Goal: Information Seeking & Learning: Learn about a topic

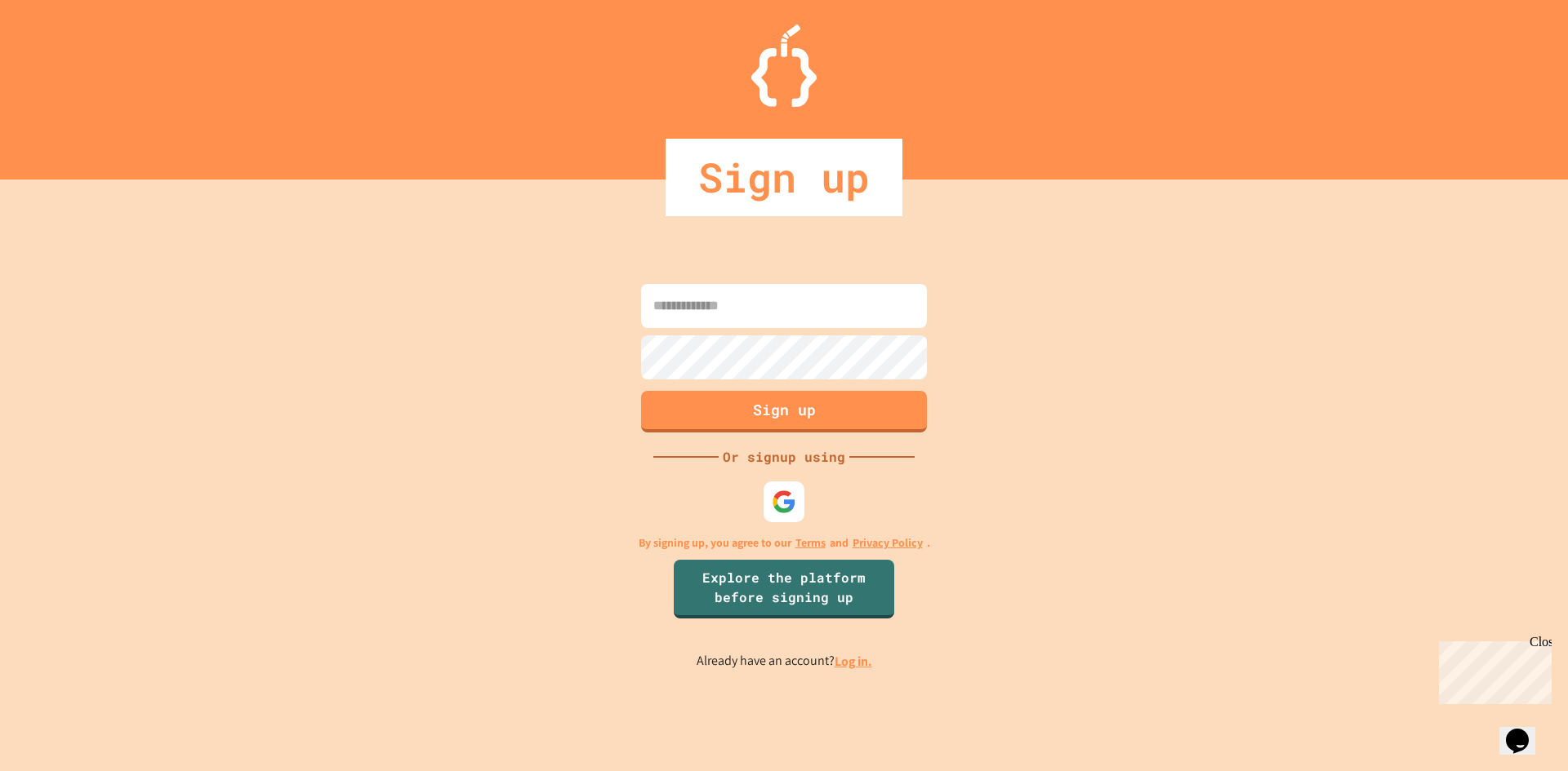
click at [846, 660] on link "Log in." at bounding box center [854, 661] width 38 height 17
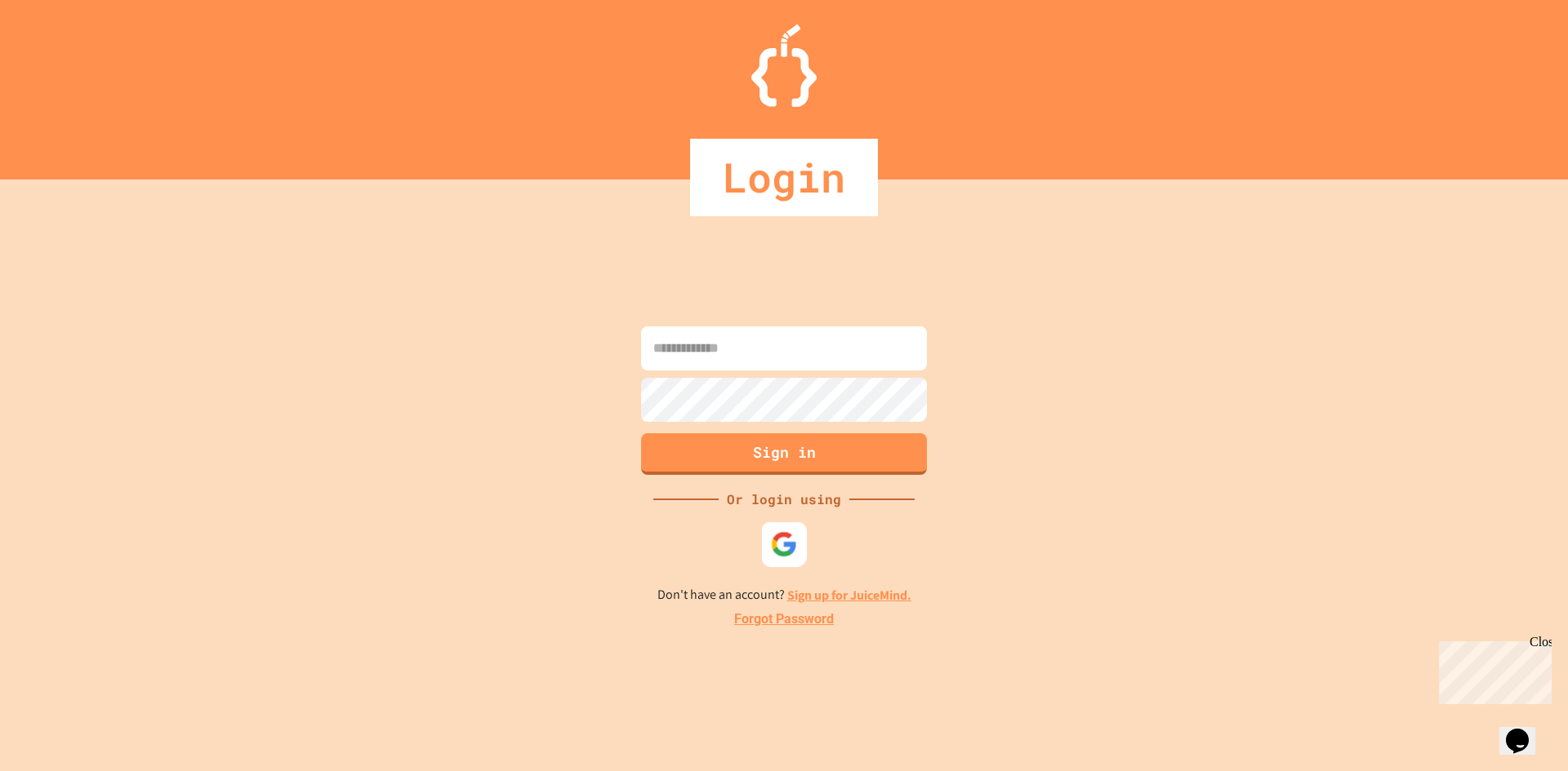
click at [783, 547] on img at bounding box center [785, 544] width 27 height 27
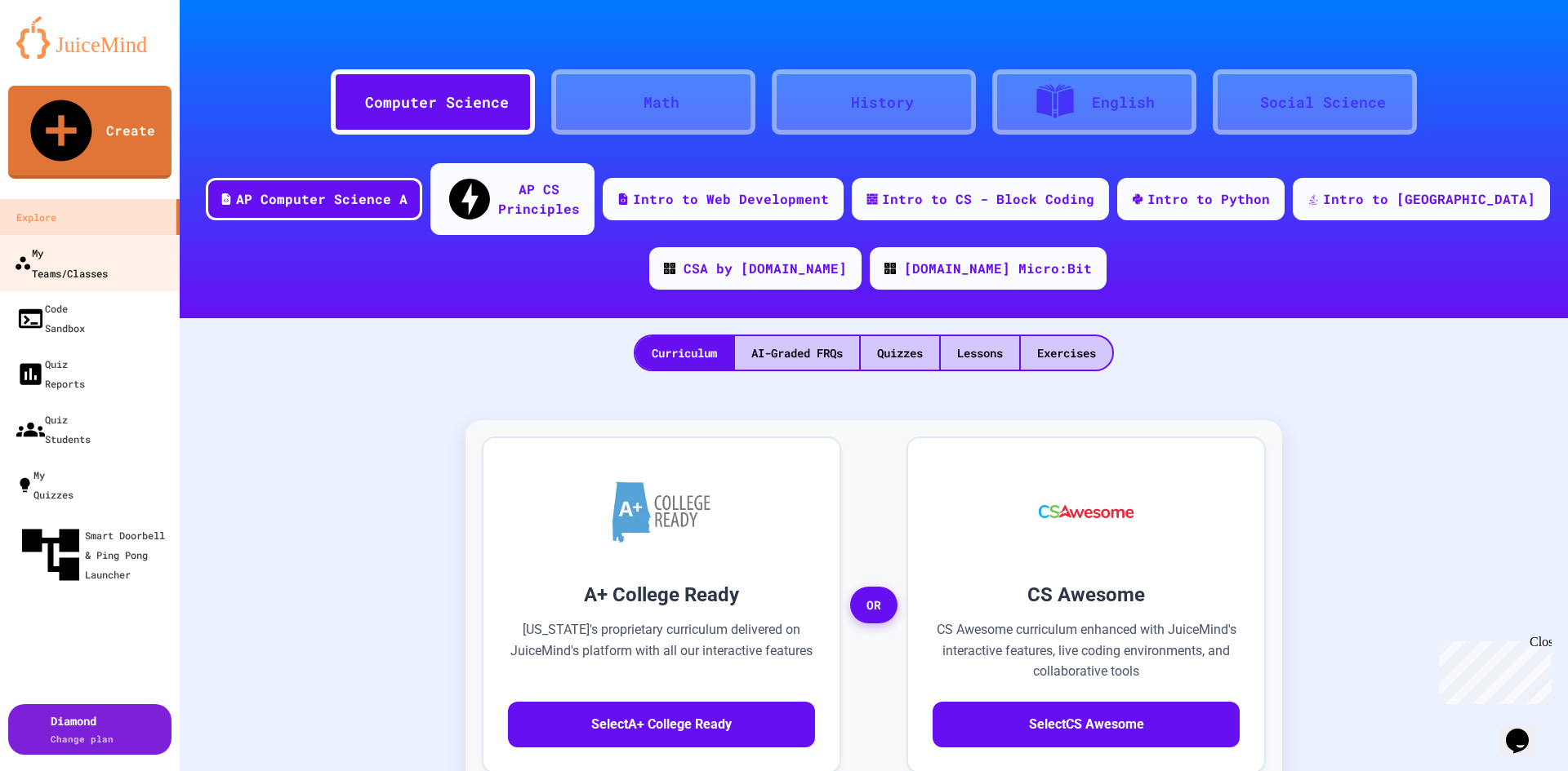
click at [67, 243] on div "My Teams/Classes" at bounding box center [61, 263] width 94 height 40
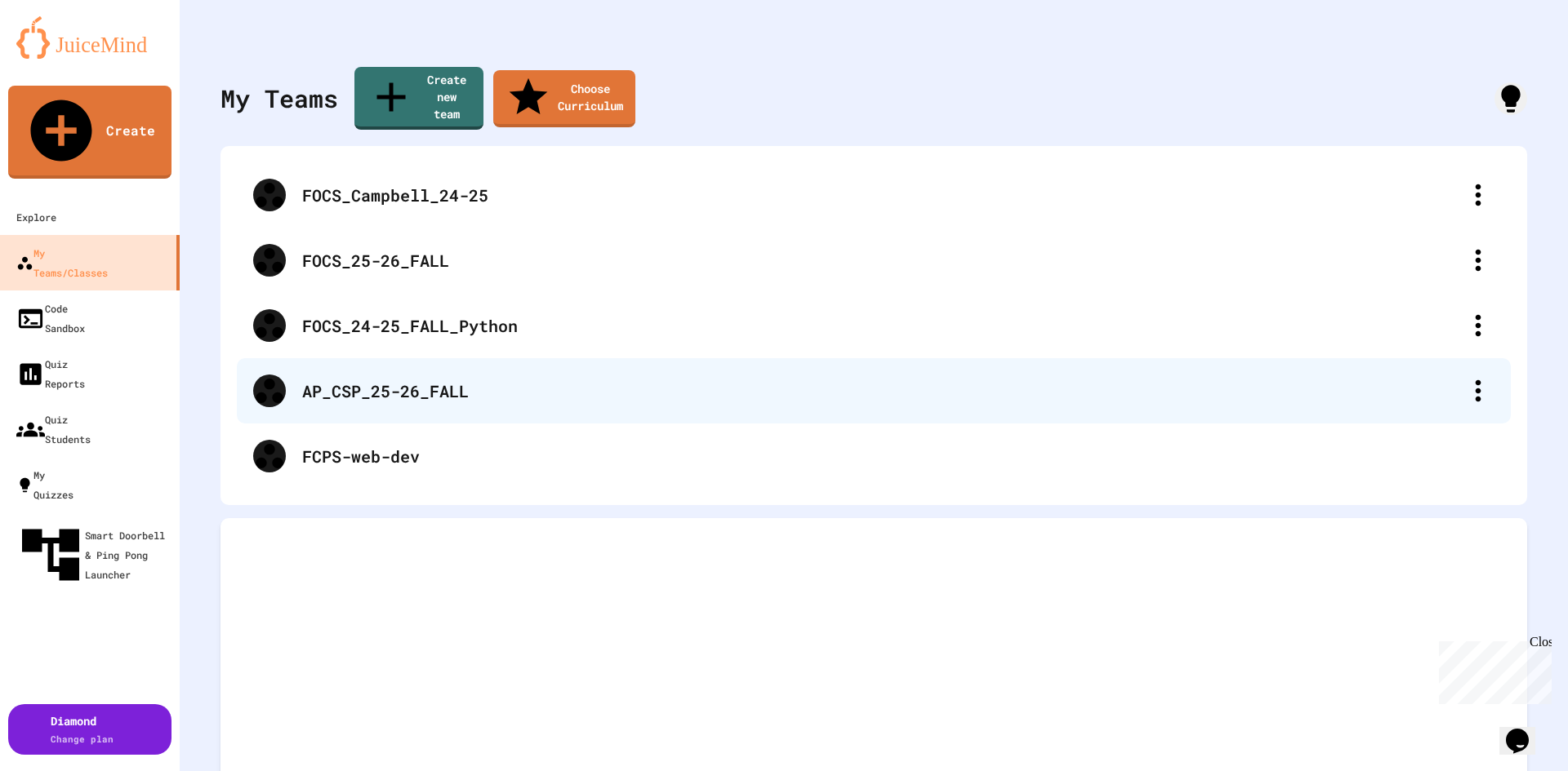
click at [433, 378] on div "AP_CSP_25-26_FALL" at bounding box center [882, 390] width 1160 height 24
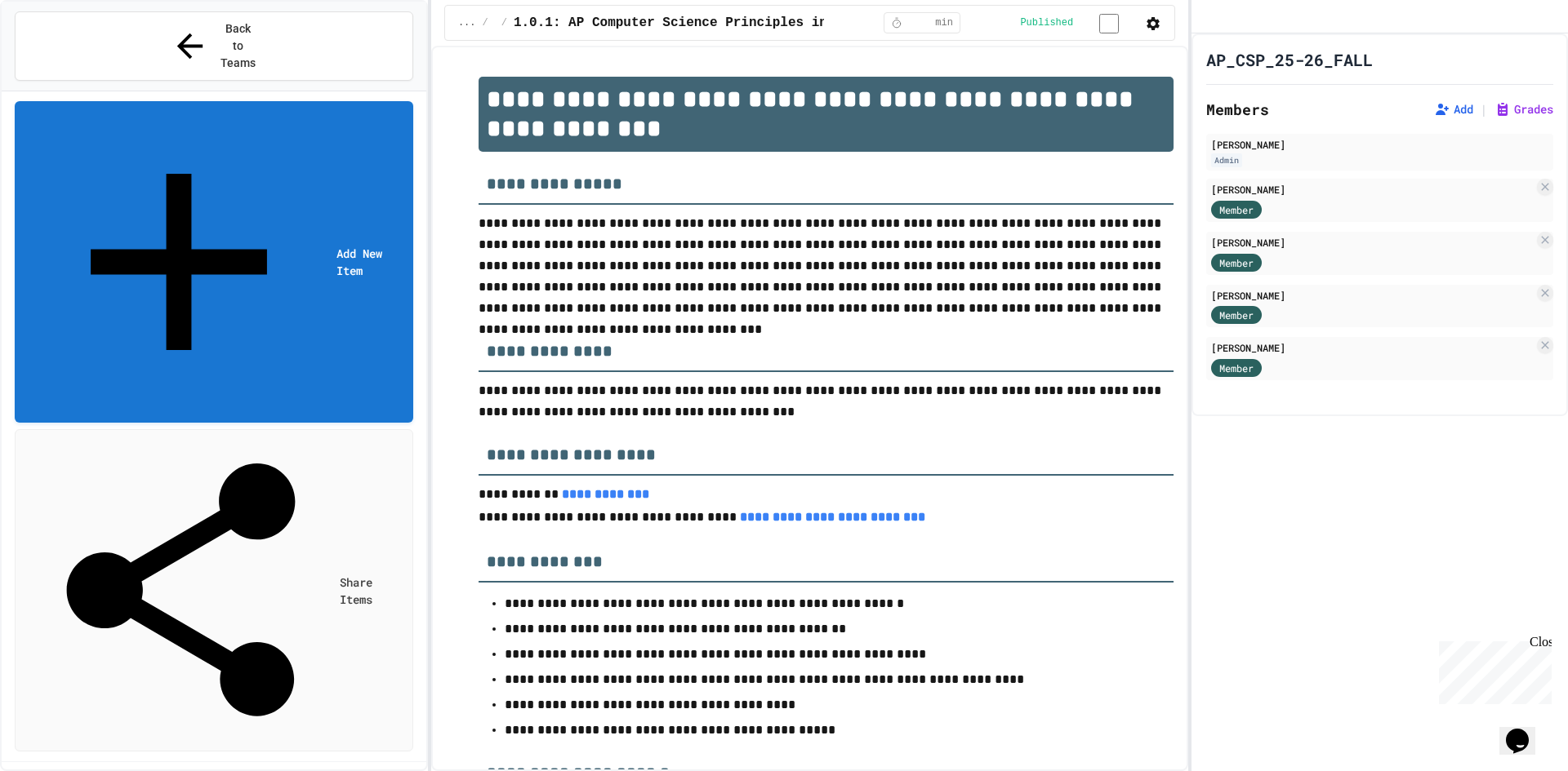
scroll to position [572, 0]
click at [358, 615] on button "Publish All (81)" at bounding box center [355, 640] width 103 height 51
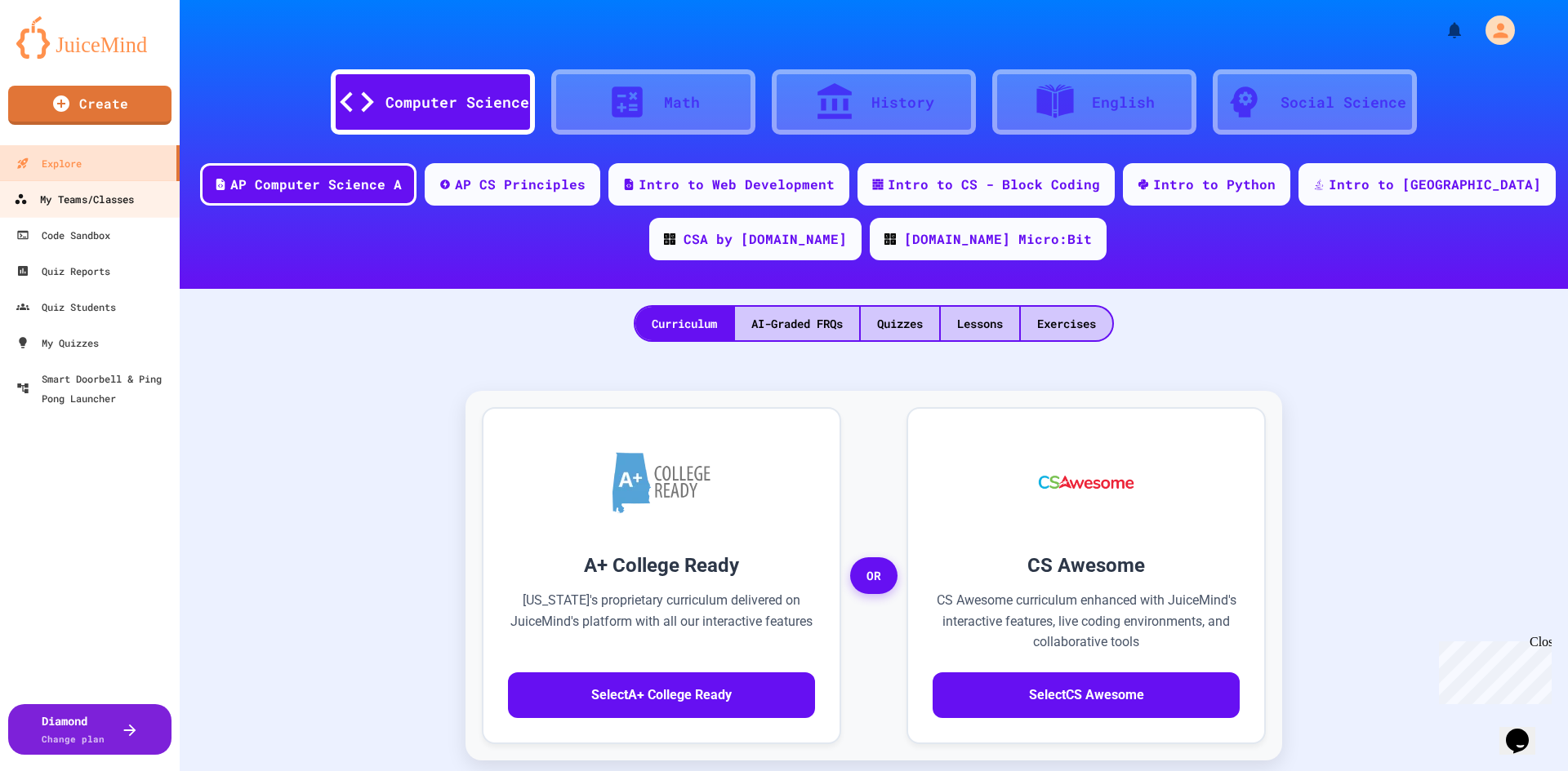
click at [113, 198] on div "My Teams/Classes" at bounding box center [74, 199] width 120 height 20
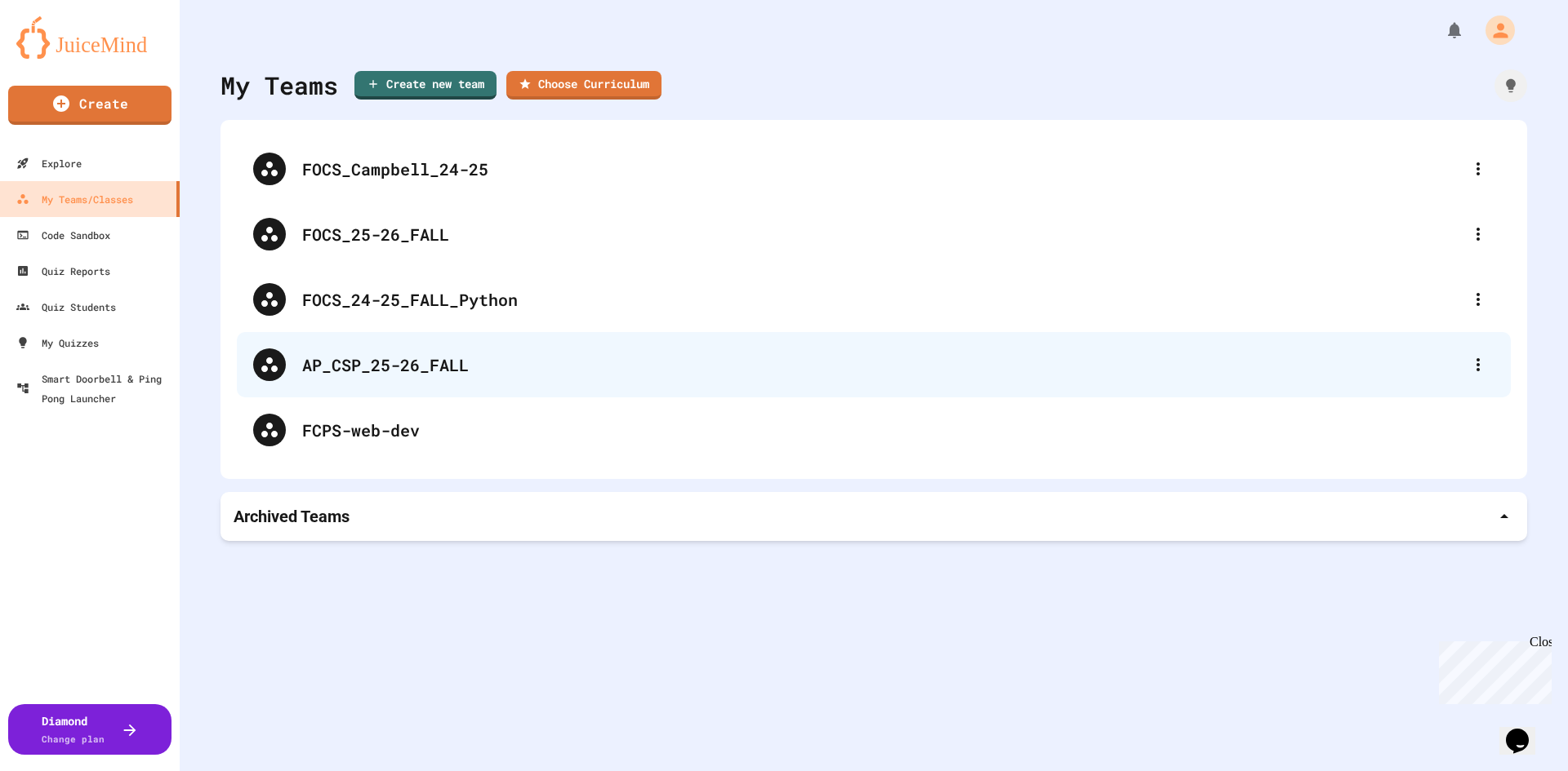
click at [336, 371] on div "AP_CSP_25-26_FALL" at bounding box center [882, 364] width 1160 height 24
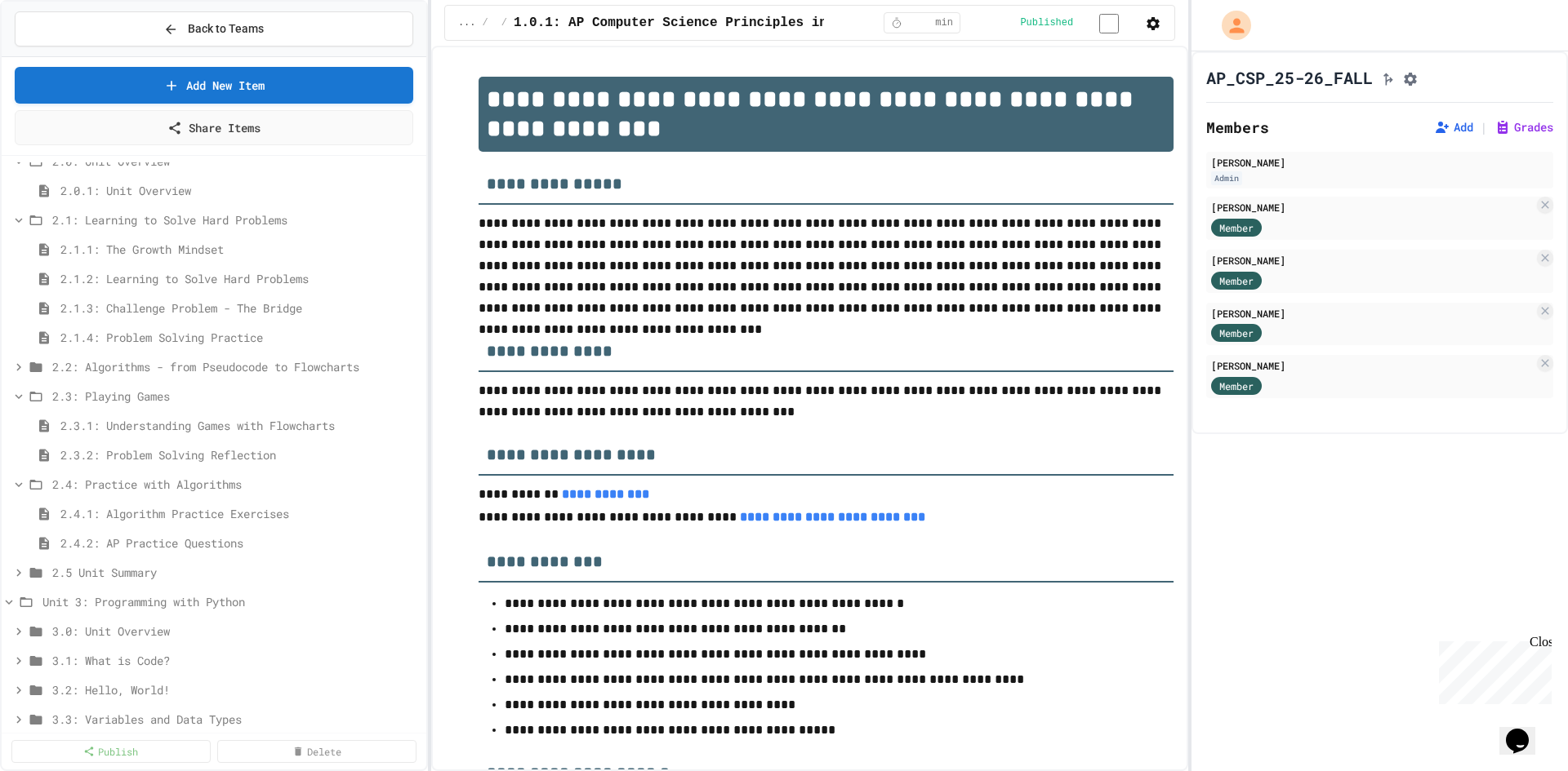
scroll to position [490, 0]
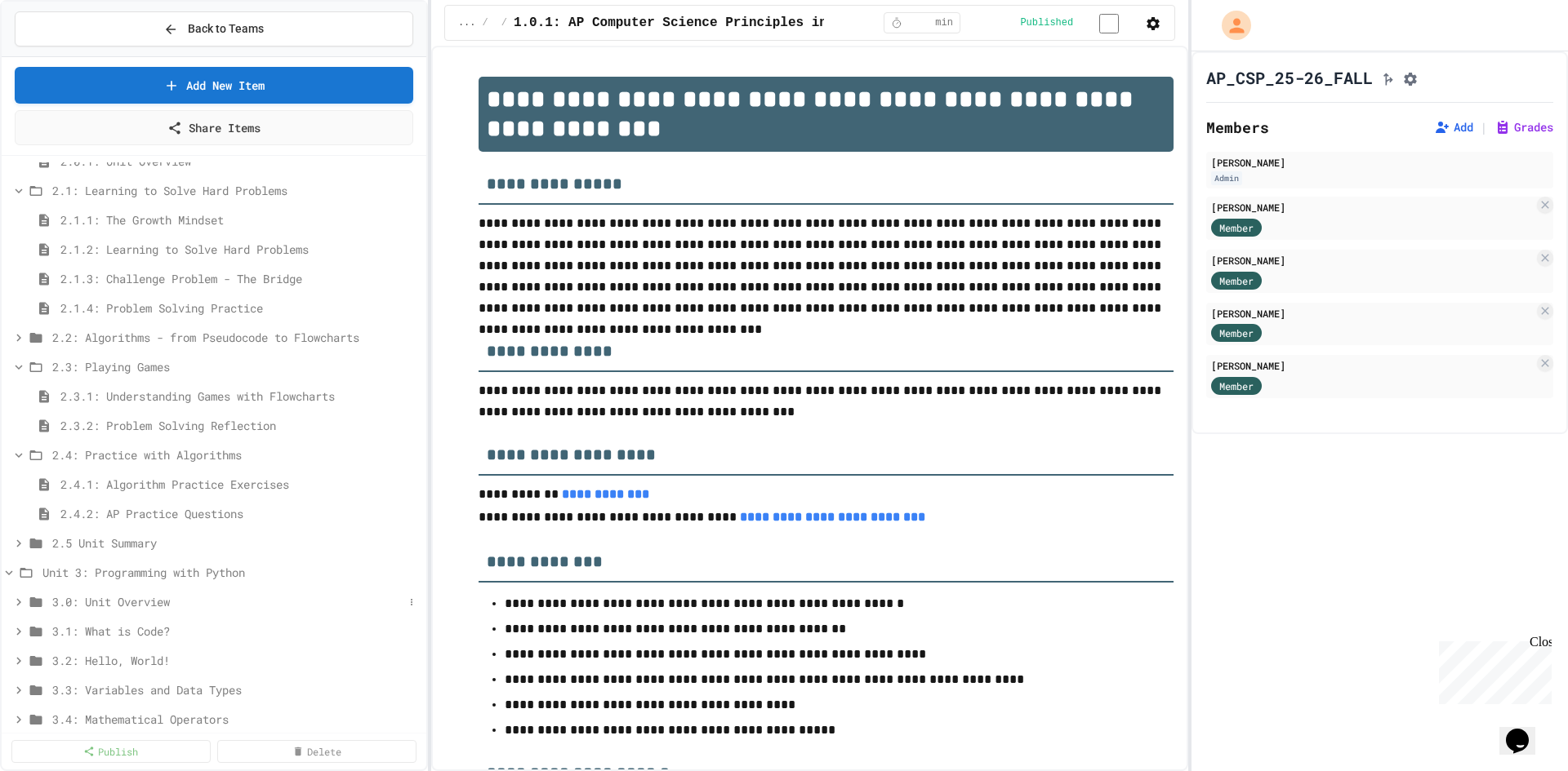
click at [121, 597] on span "3.0: Unit Overview" at bounding box center [227, 602] width 351 height 17
click at [147, 650] on div "3.0.2: AP Alignment" at bounding box center [214, 660] width 425 height 23
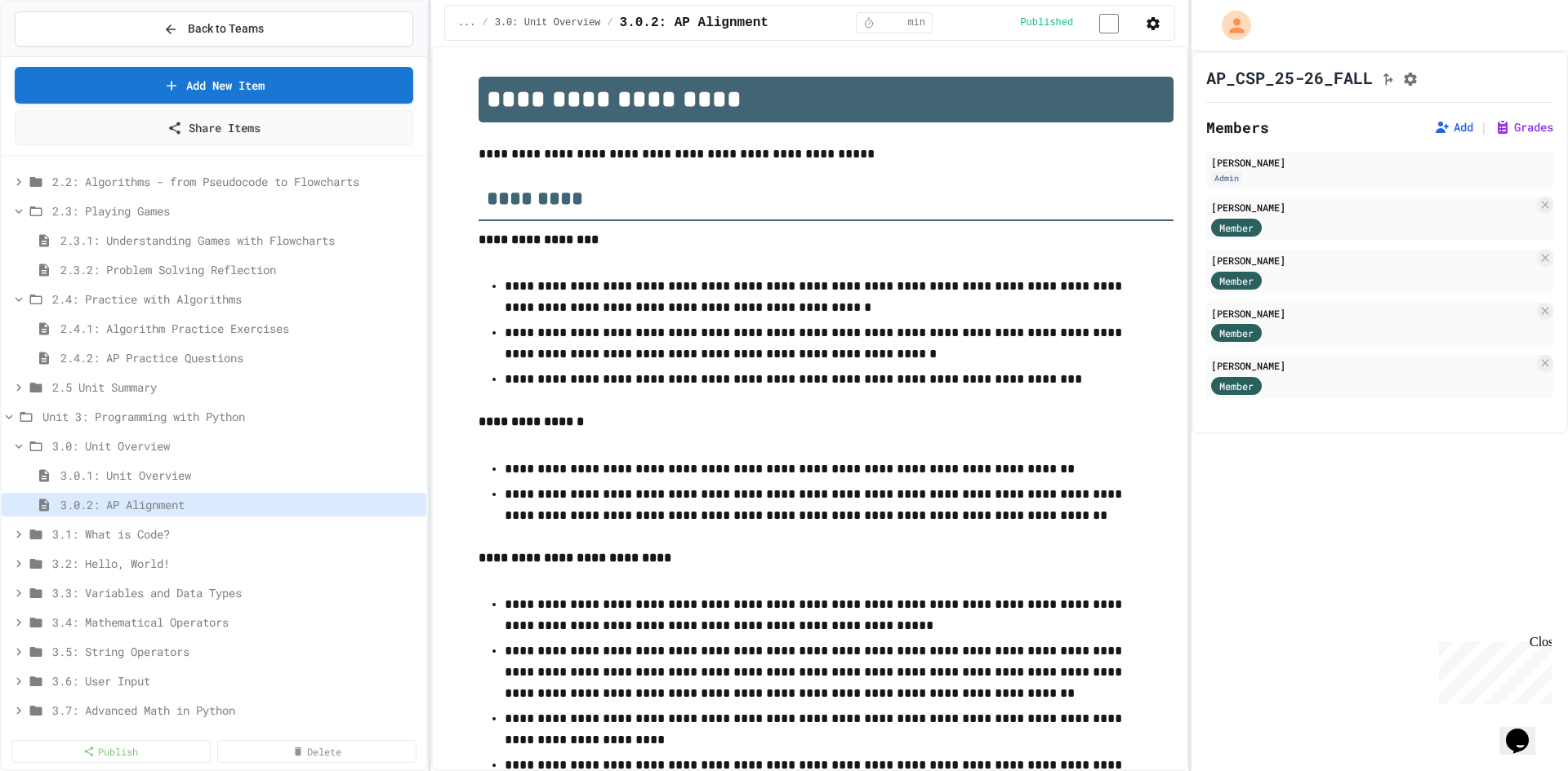
scroll to position [653, 0]
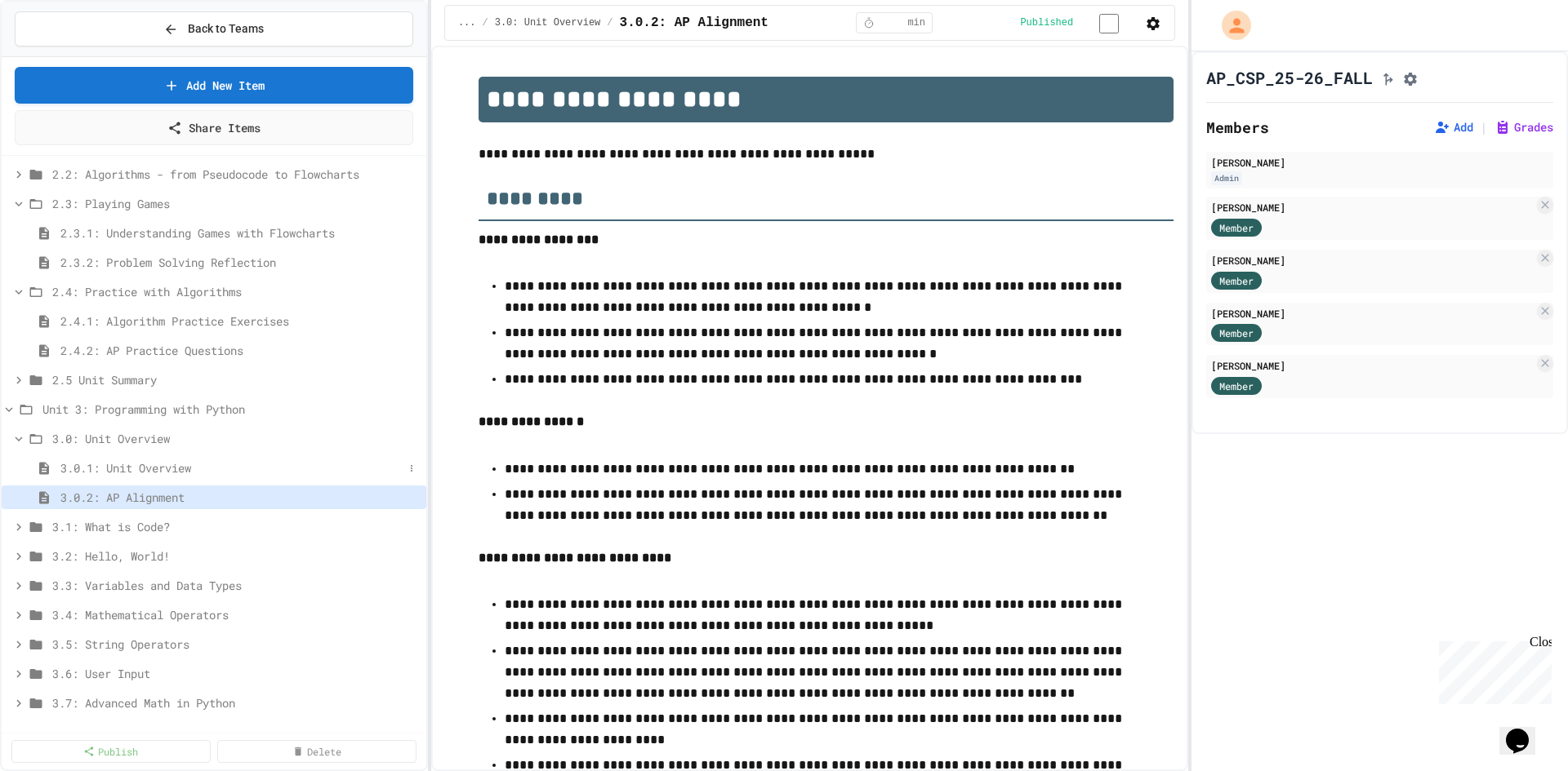
click at [187, 471] on span "3.0.1: Unit Overview" at bounding box center [232, 468] width 343 height 17
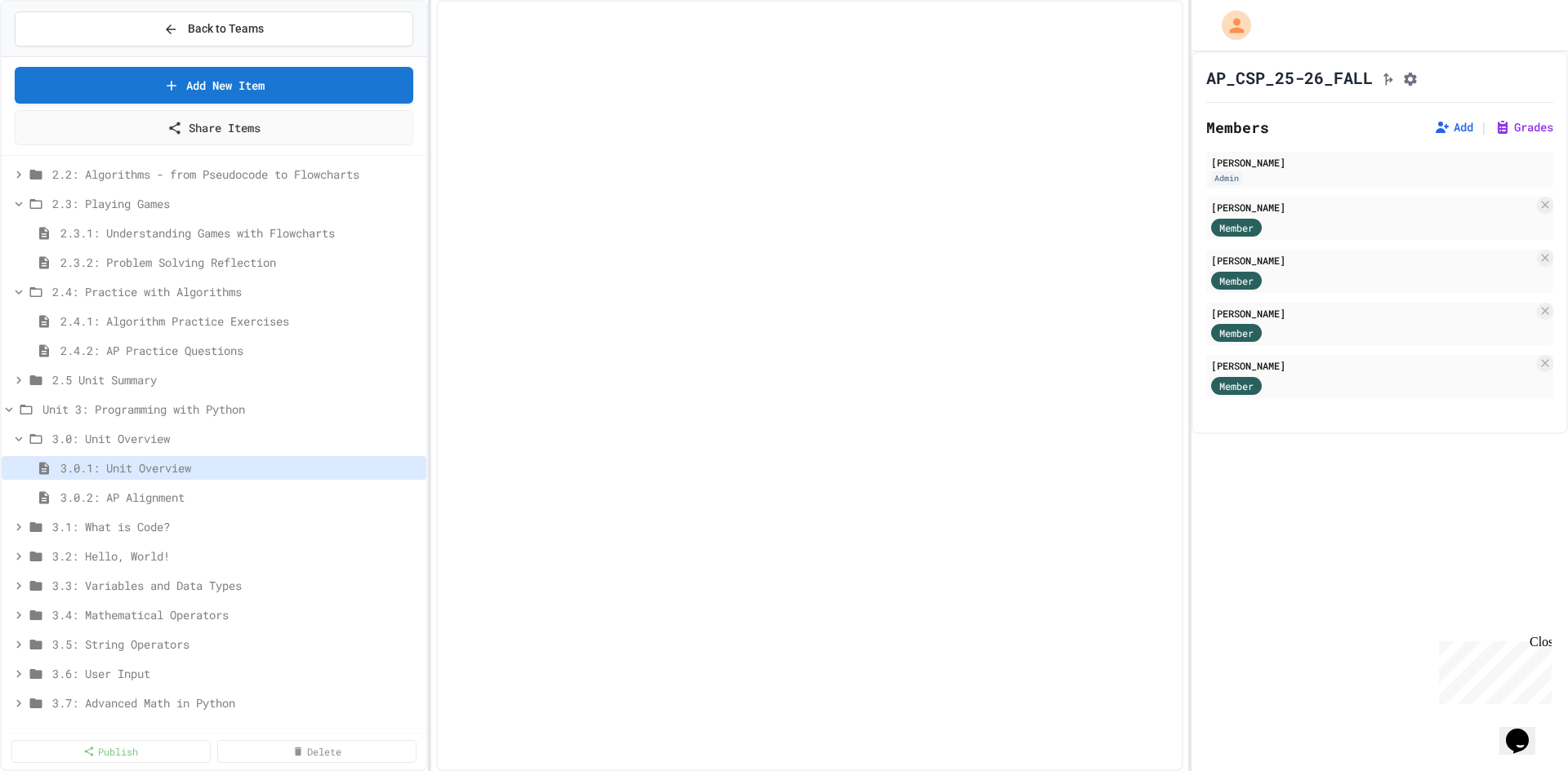
select select "***"
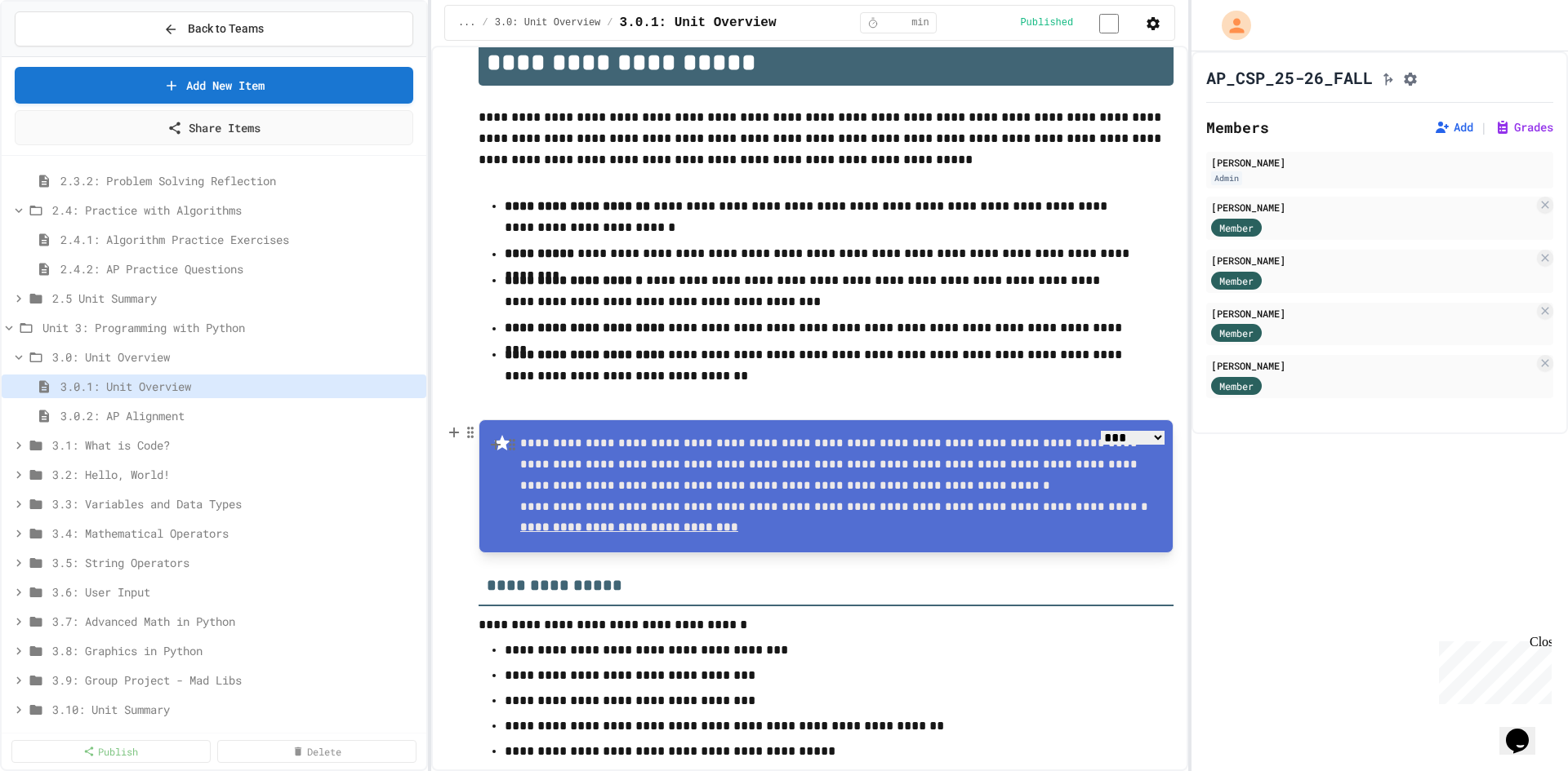
scroll to position [90, 0]
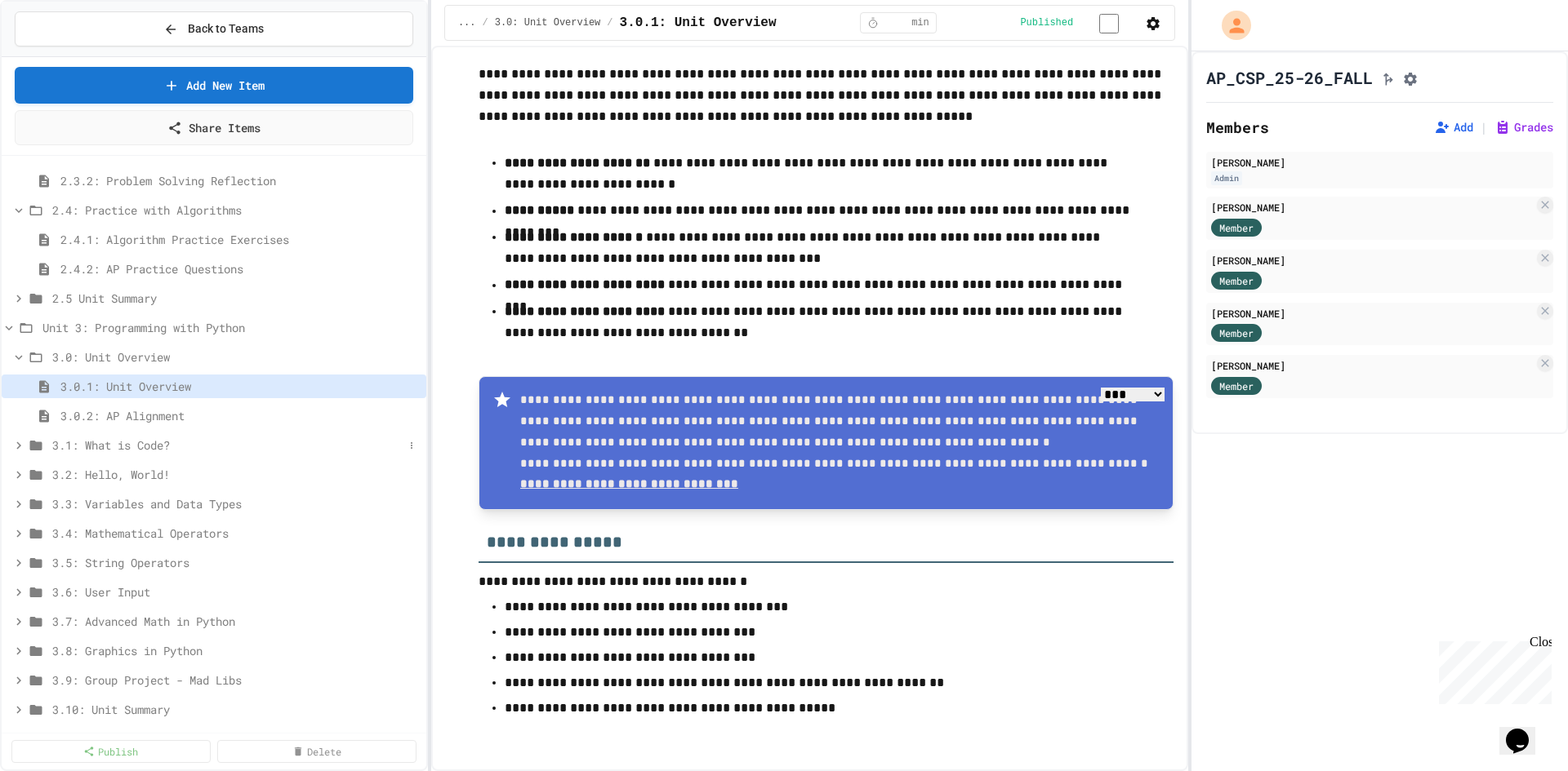
click at [132, 442] on span "3.1: What is Code?" at bounding box center [227, 445] width 351 height 17
click at [188, 472] on span "3.1.1: Why Learn to Program?" at bounding box center [232, 475] width 343 height 17
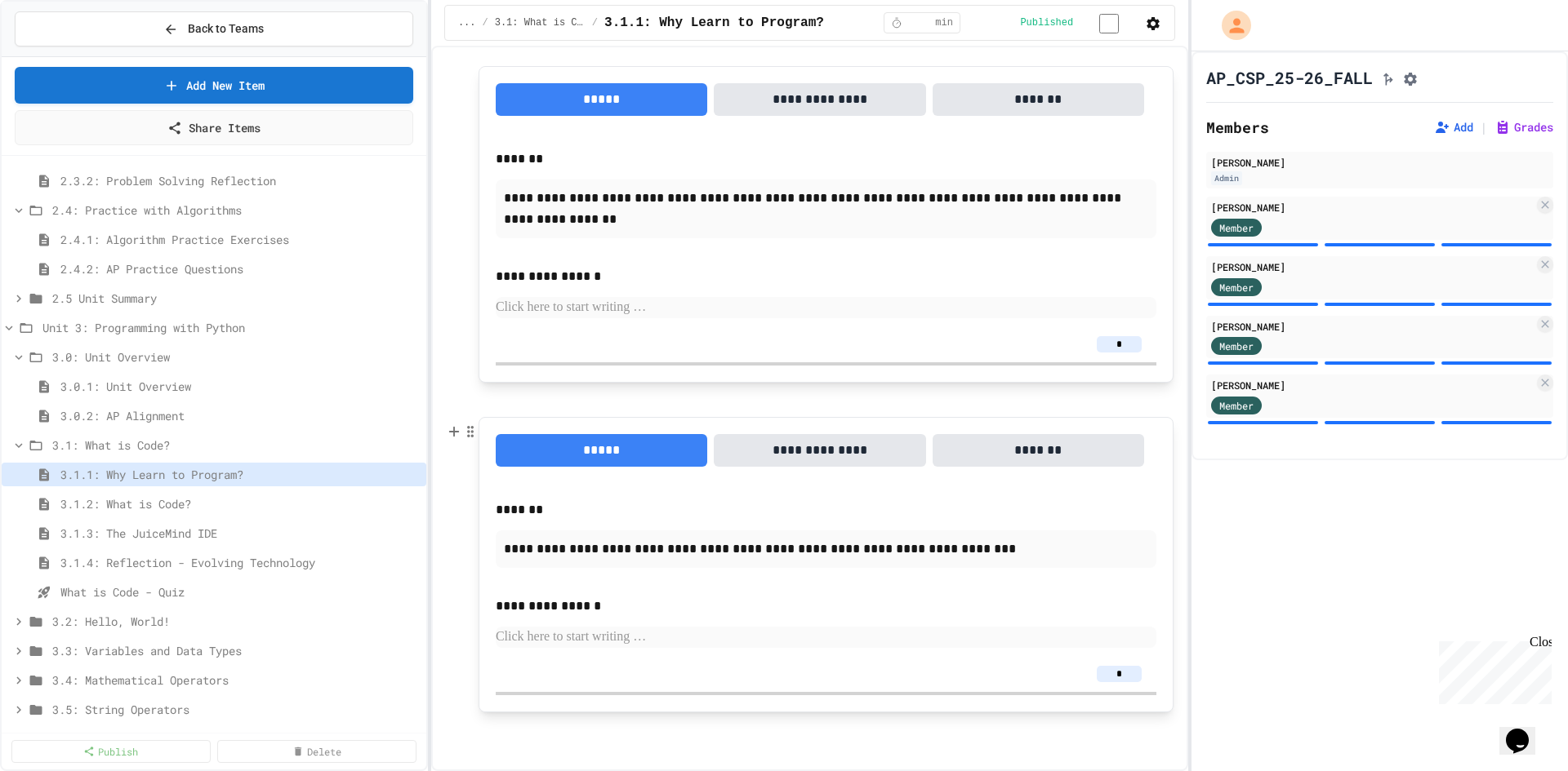
scroll to position [1063, 0]
click at [230, 502] on span "3.1.2: What is Code?" at bounding box center [232, 504] width 343 height 17
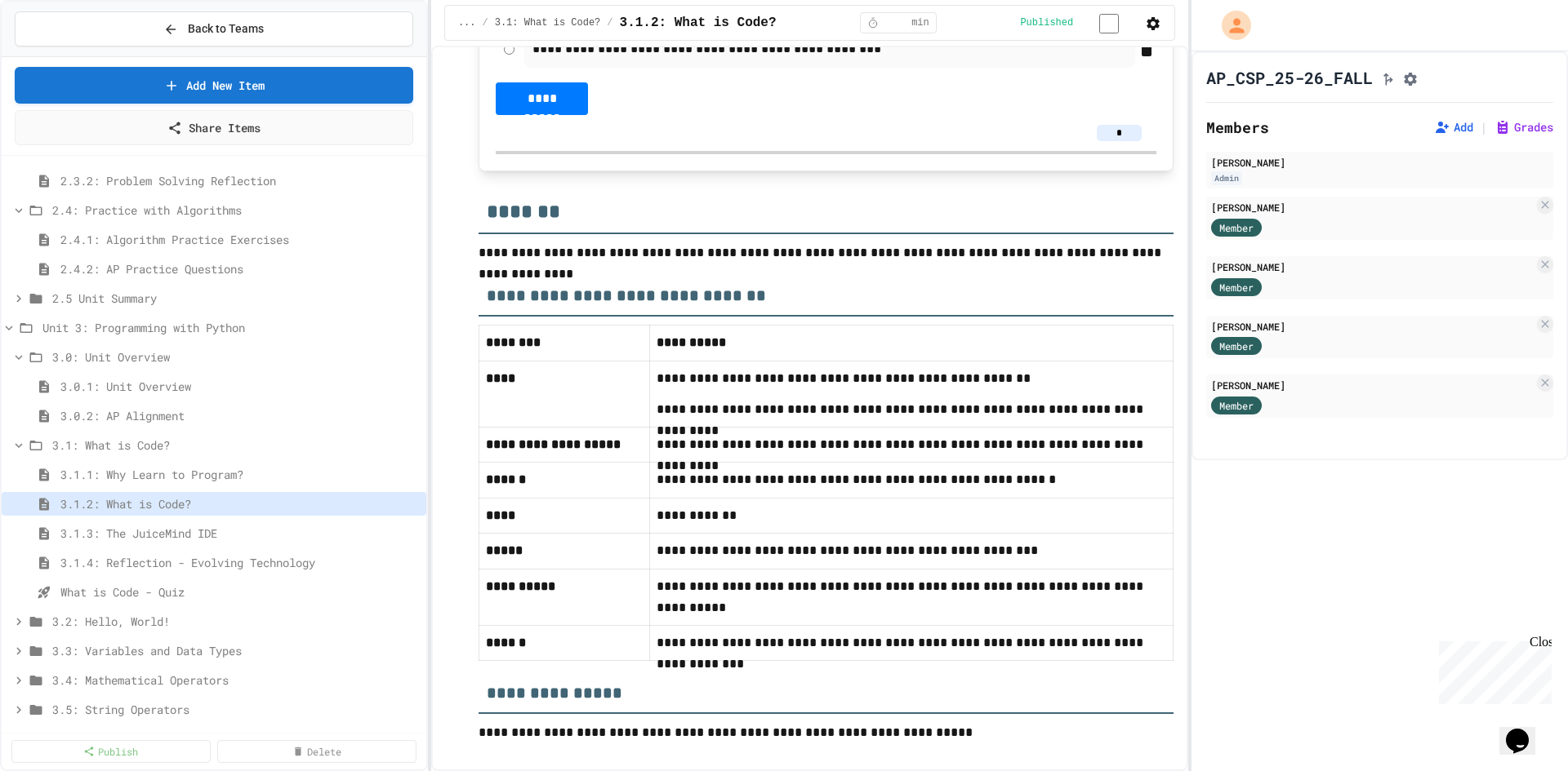
scroll to position [9551, 0]
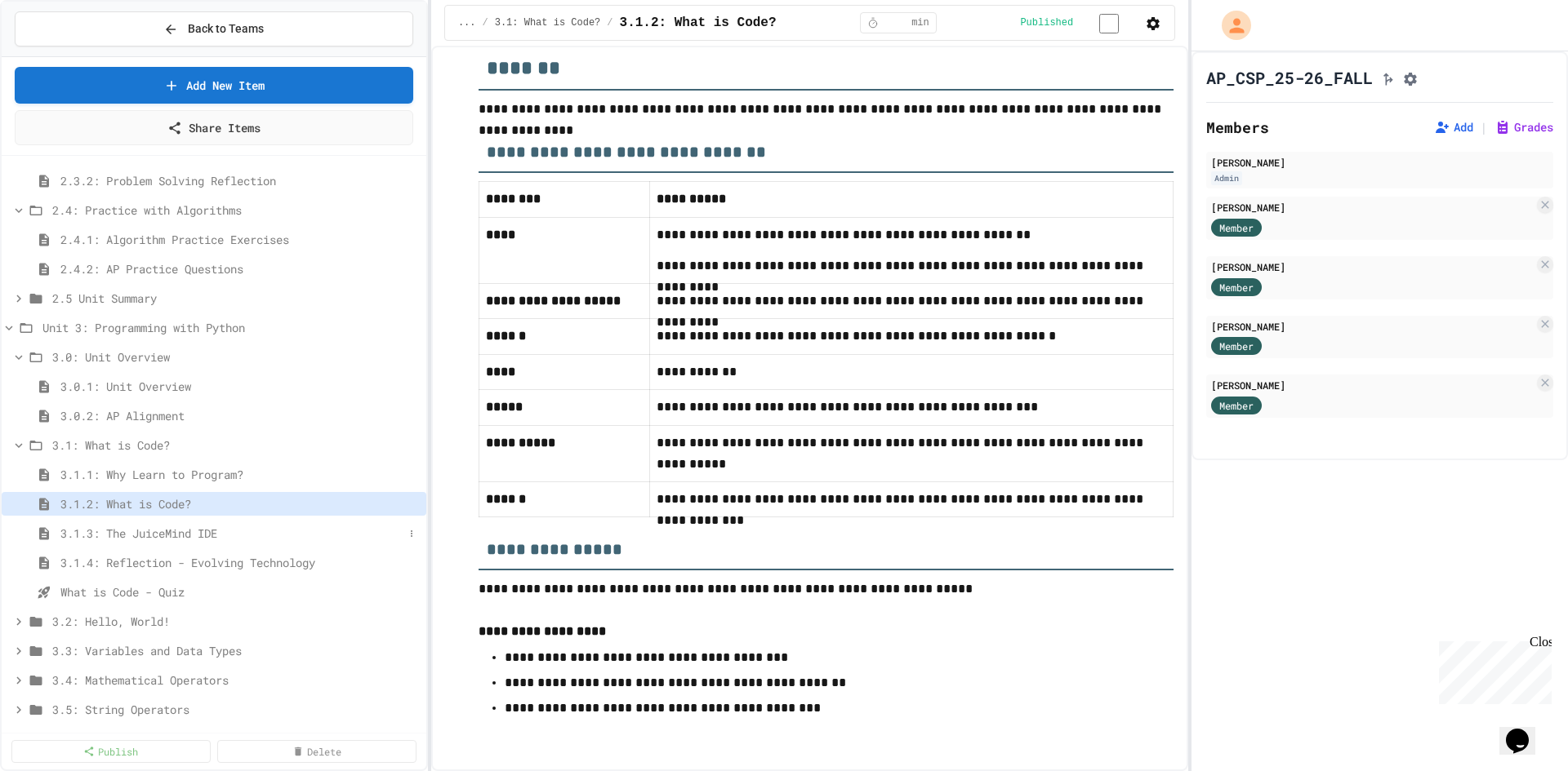
click at [257, 537] on span "3.1.3: The JuiceMind IDE" at bounding box center [232, 533] width 343 height 17
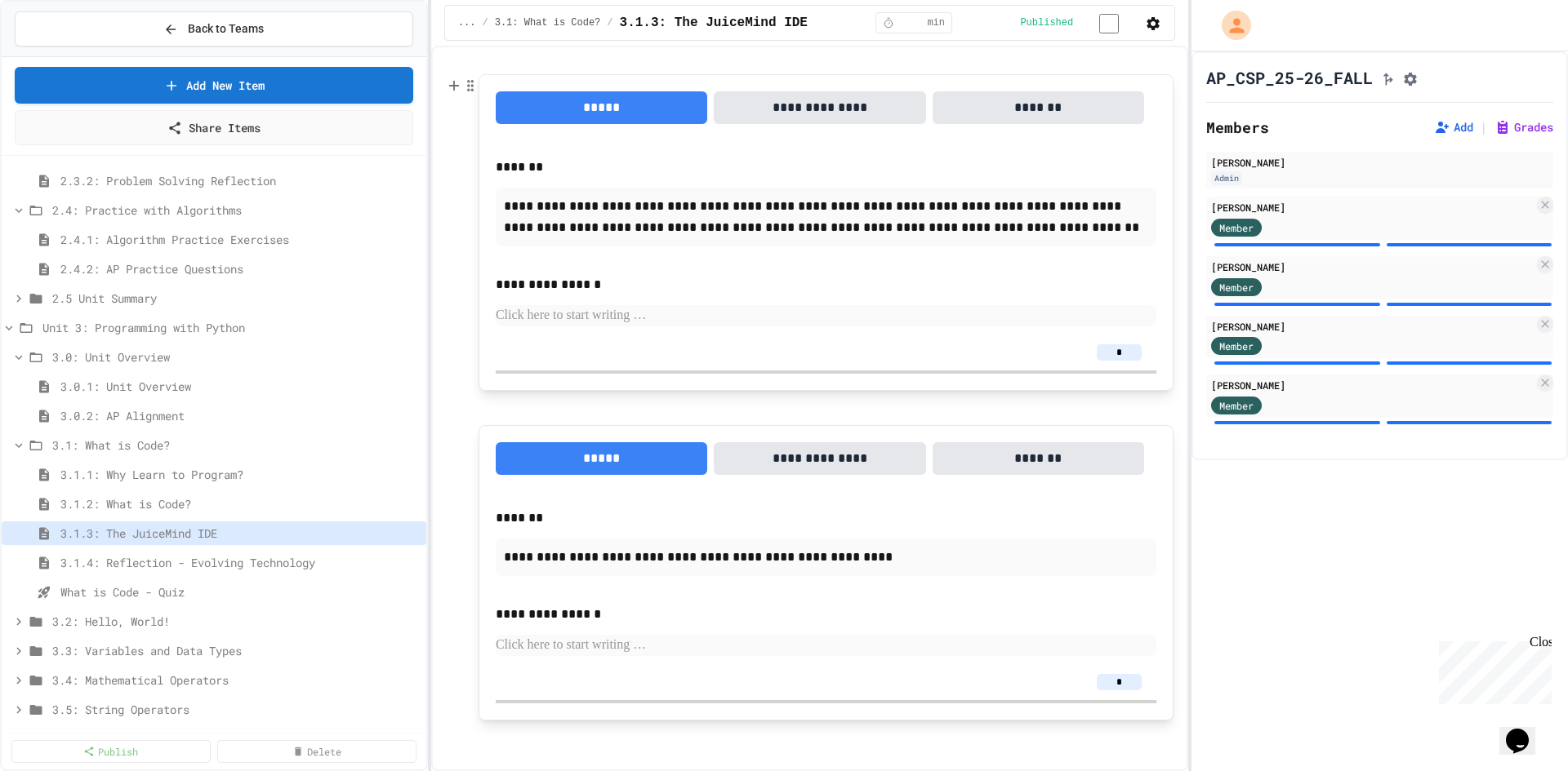
scroll to position [1257, 0]
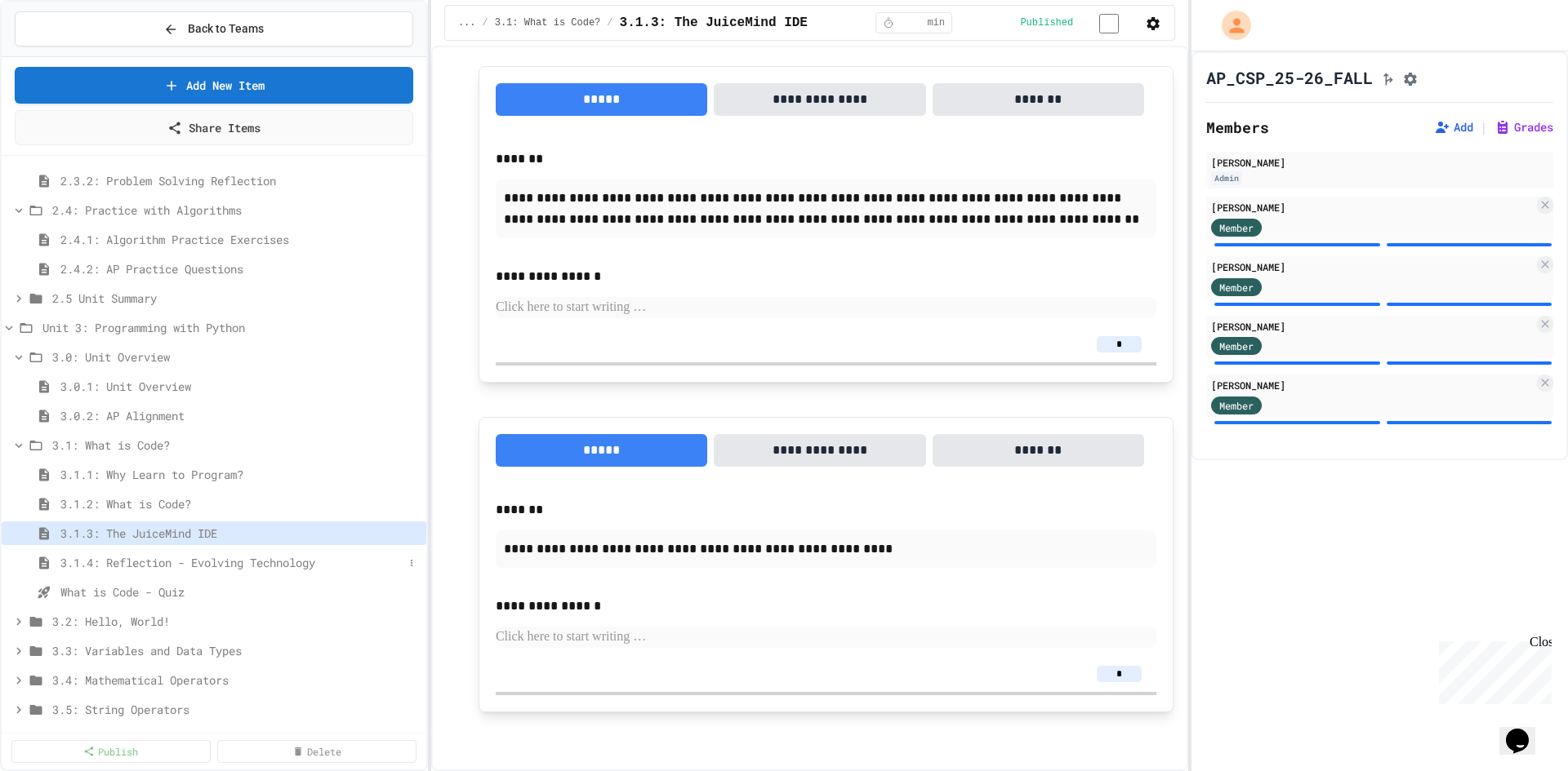
click at [243, 571] on span "3.1.4: Reflection - Evolving Technology" at bounding box center [232, 563] width 343 height 17
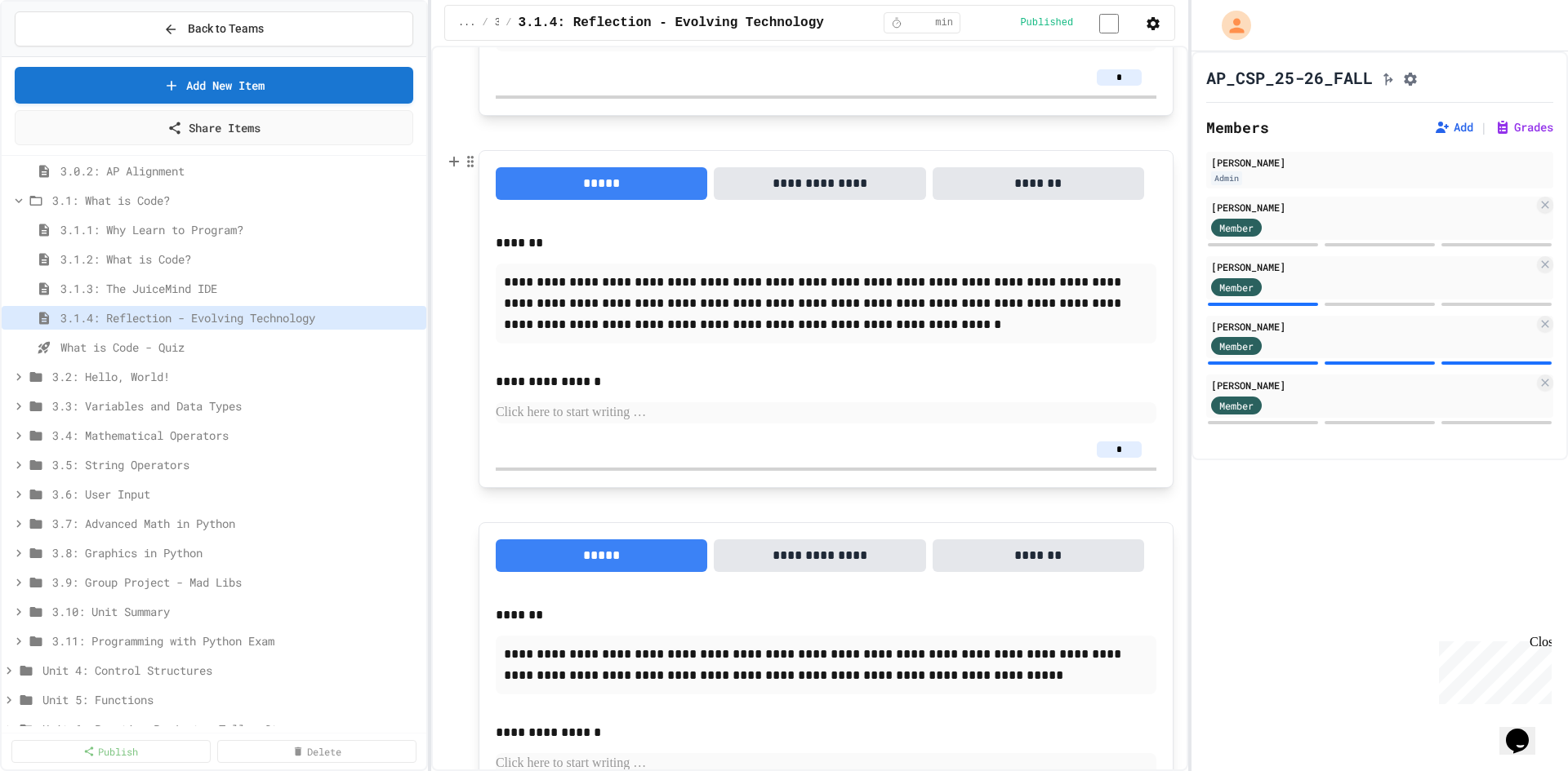
scroll to position [1033, 0]
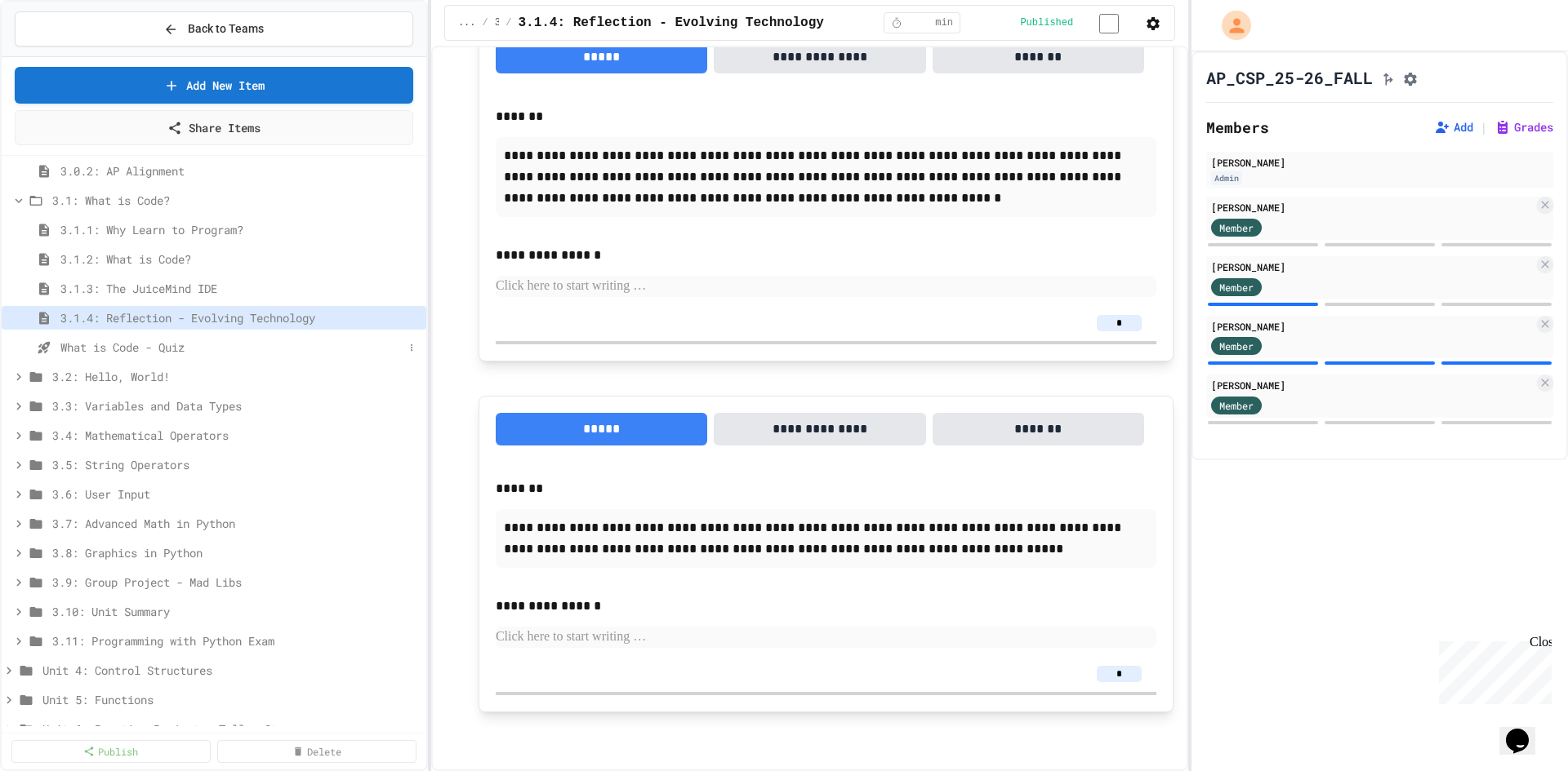
click at [107, 347] on span "What is Code - Quiz" at bounding box center [232, 347] width 343 height 17
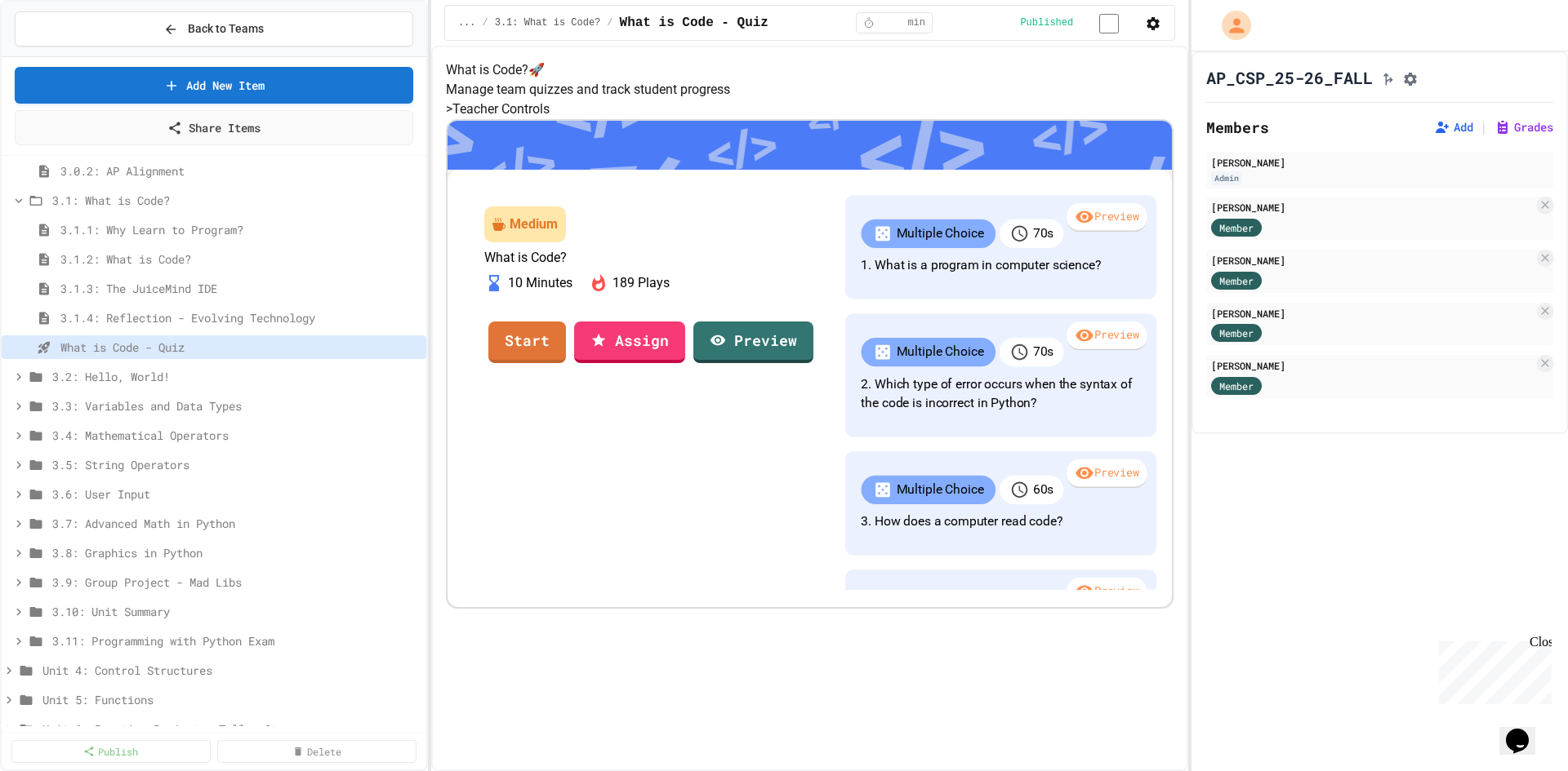
scroll to position [79, 0]
click at [1375, 214] on div "[PERSON_NAME]" at bounding box center [1372, 208] width 322 height 15
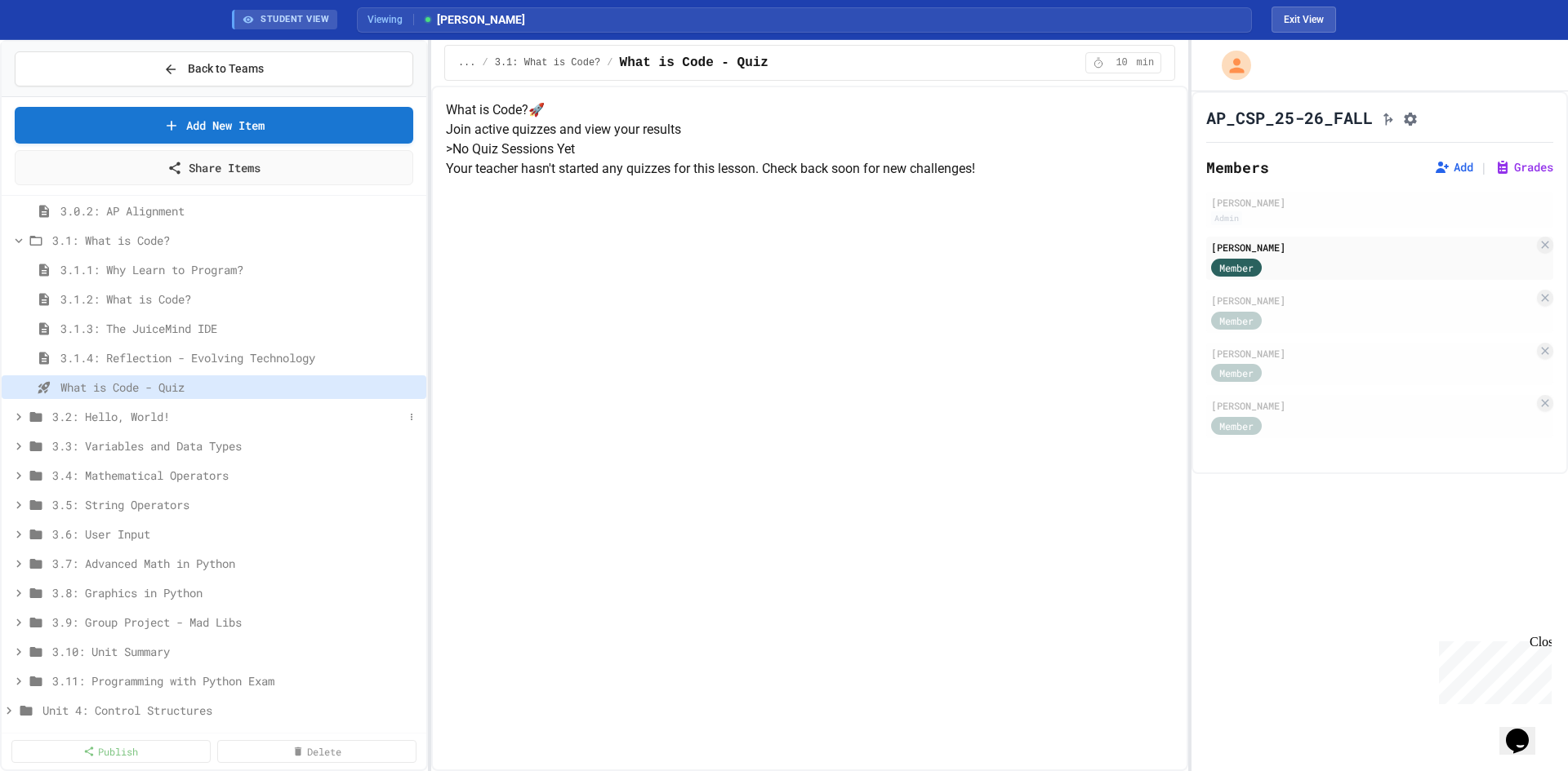
click at [137, 417] on span "3.2: Hello, World!" at bounding box center [227, 417] width 351 height 17
click at [168, 438] on span "3.2.1: Hello, World!" at bounding box center [232, 446] width 343 height 17
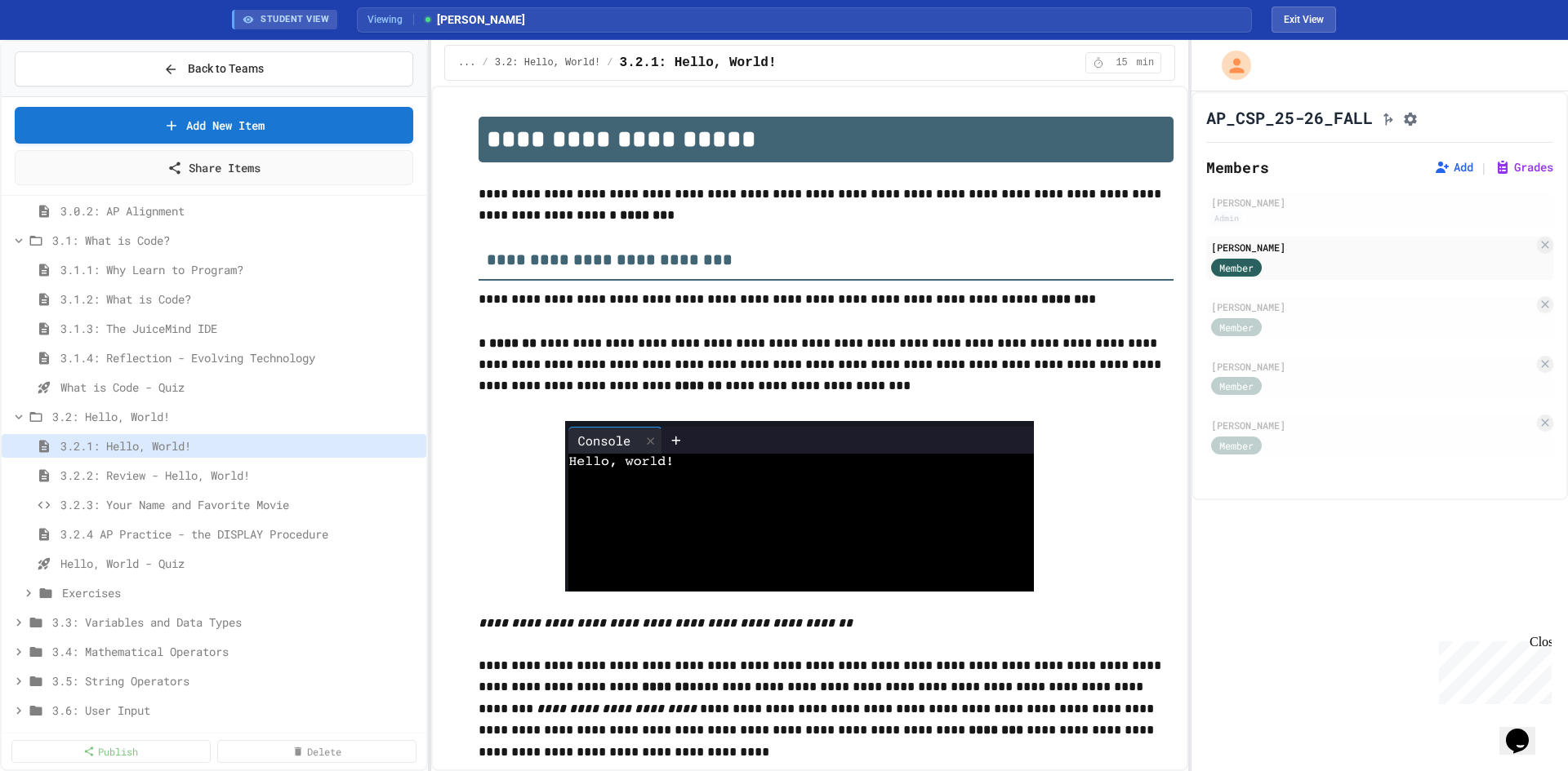
scroll to position [409, 0]
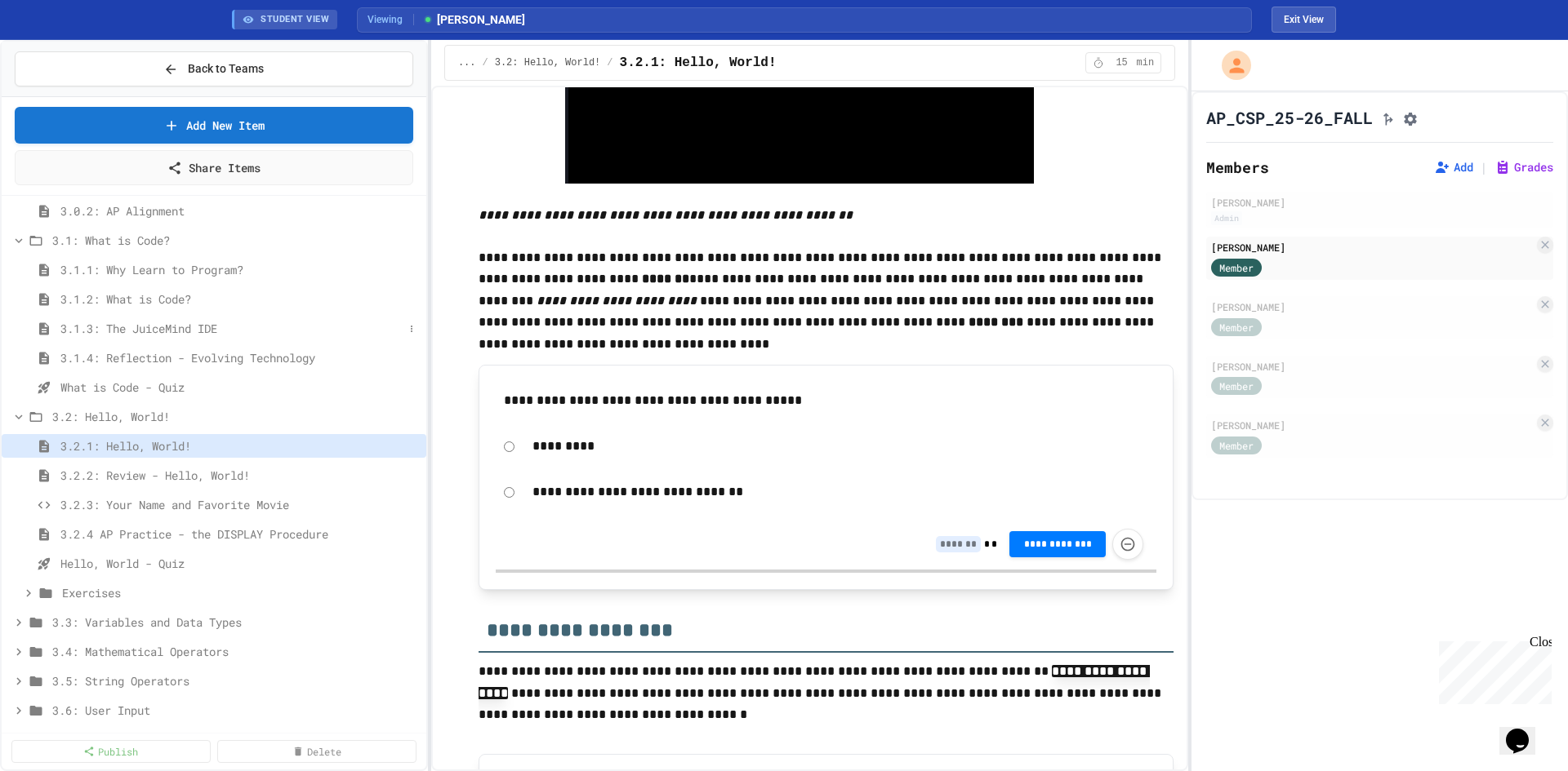
click at [162, 334] on span "3.1.3: The JuiceMind IDE" at bounding box center [232, 328] width 343 height 17
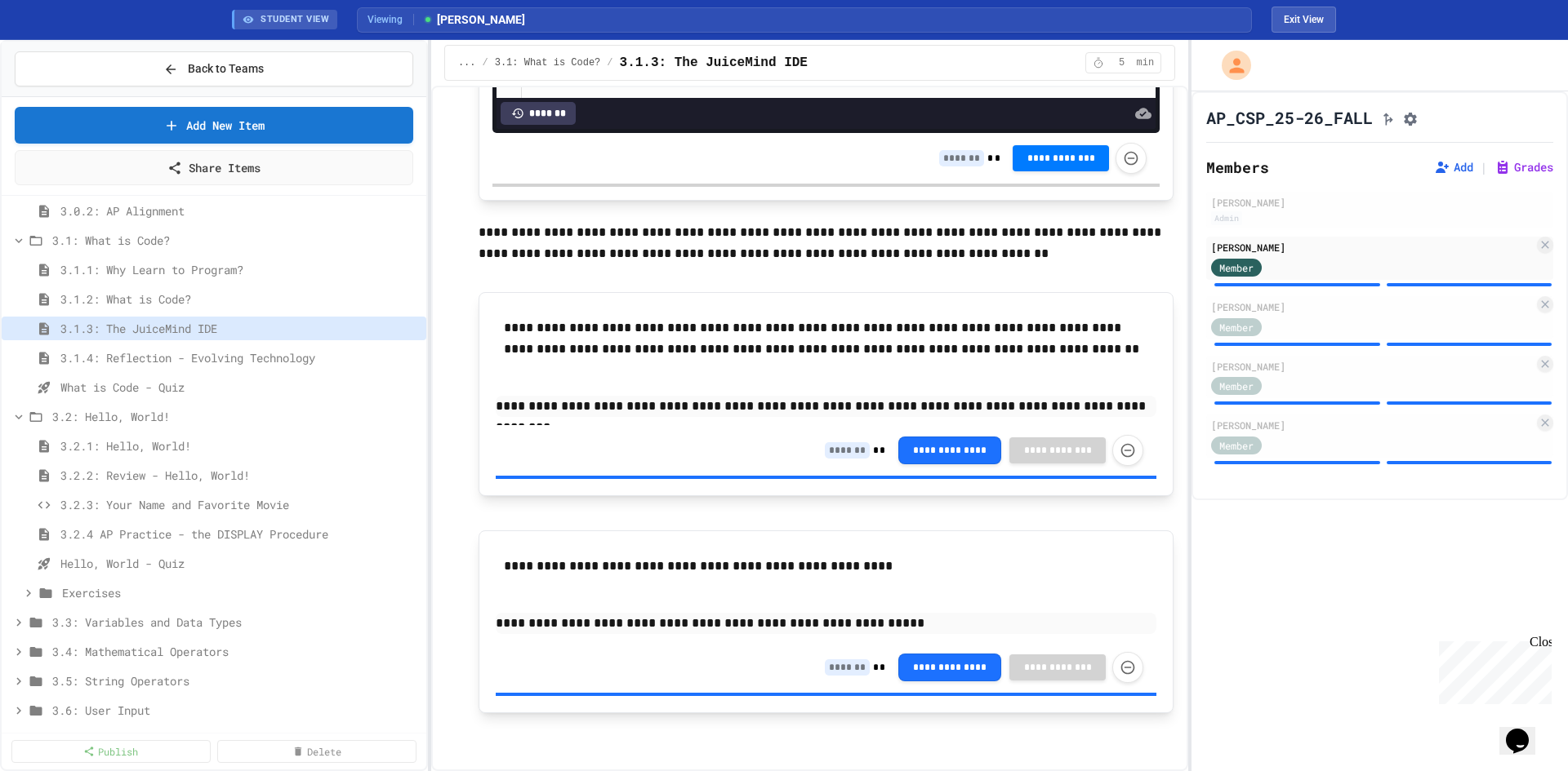
scroll to position [1067, 0]
click at [272, 353] on span "3.1.4: Reflection - Evolving Technology" at bounding box center [232, 357] width 343 height 17
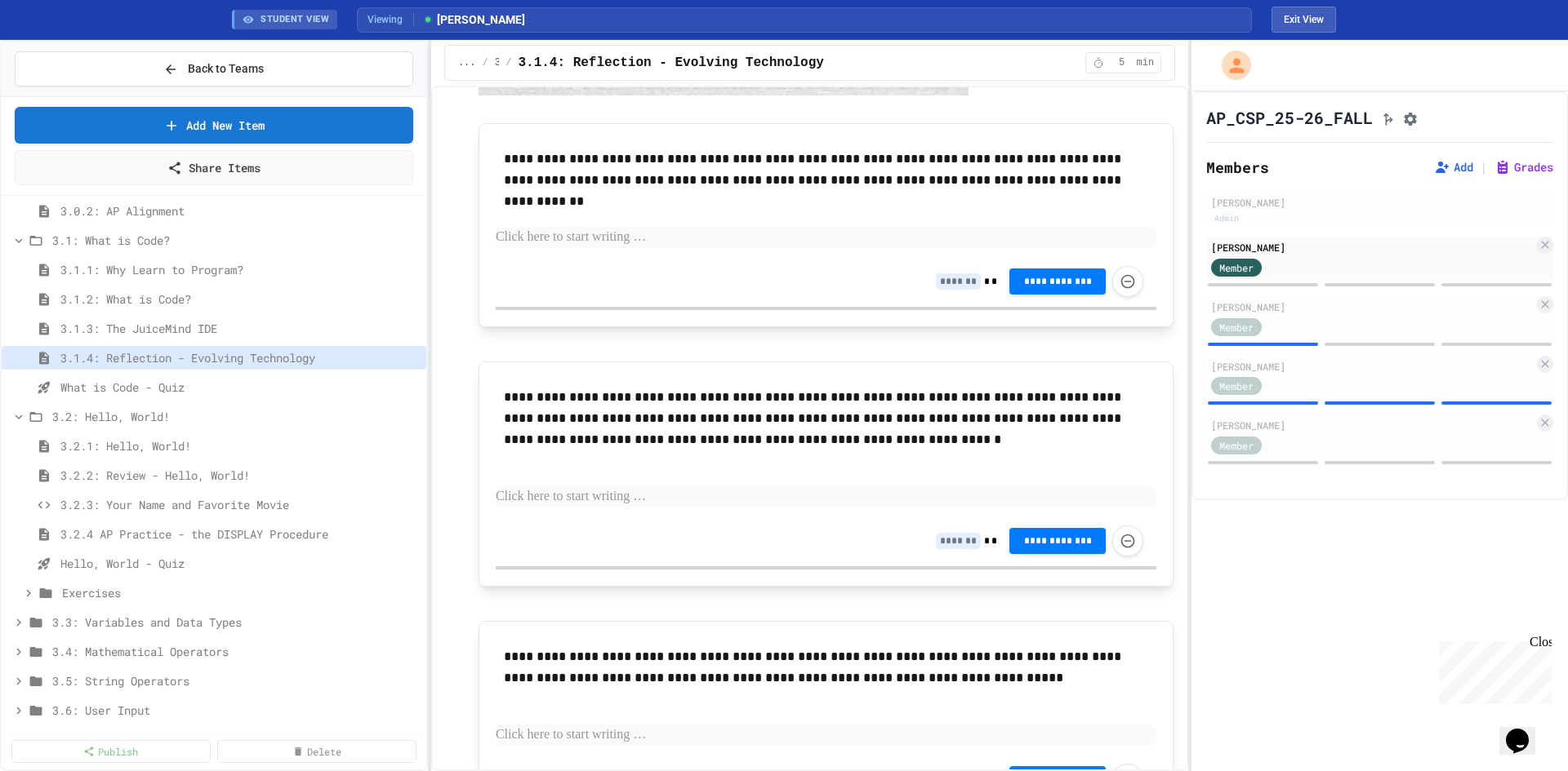
scroll to position [732, 0]
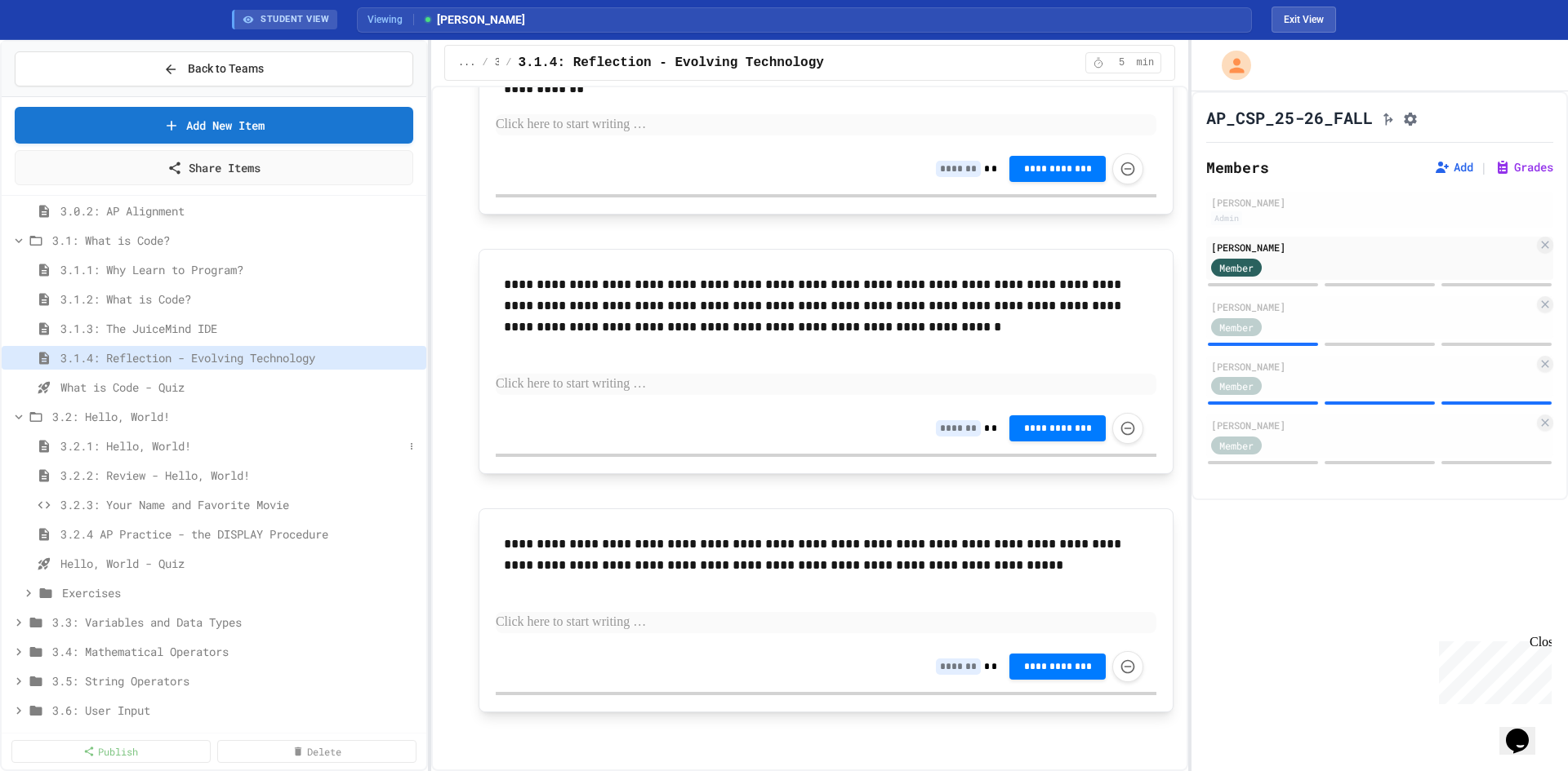
click at [196, 448] on span "3.2.1: Hello, World!" at bounding box center [232, 446] width 343 height 17
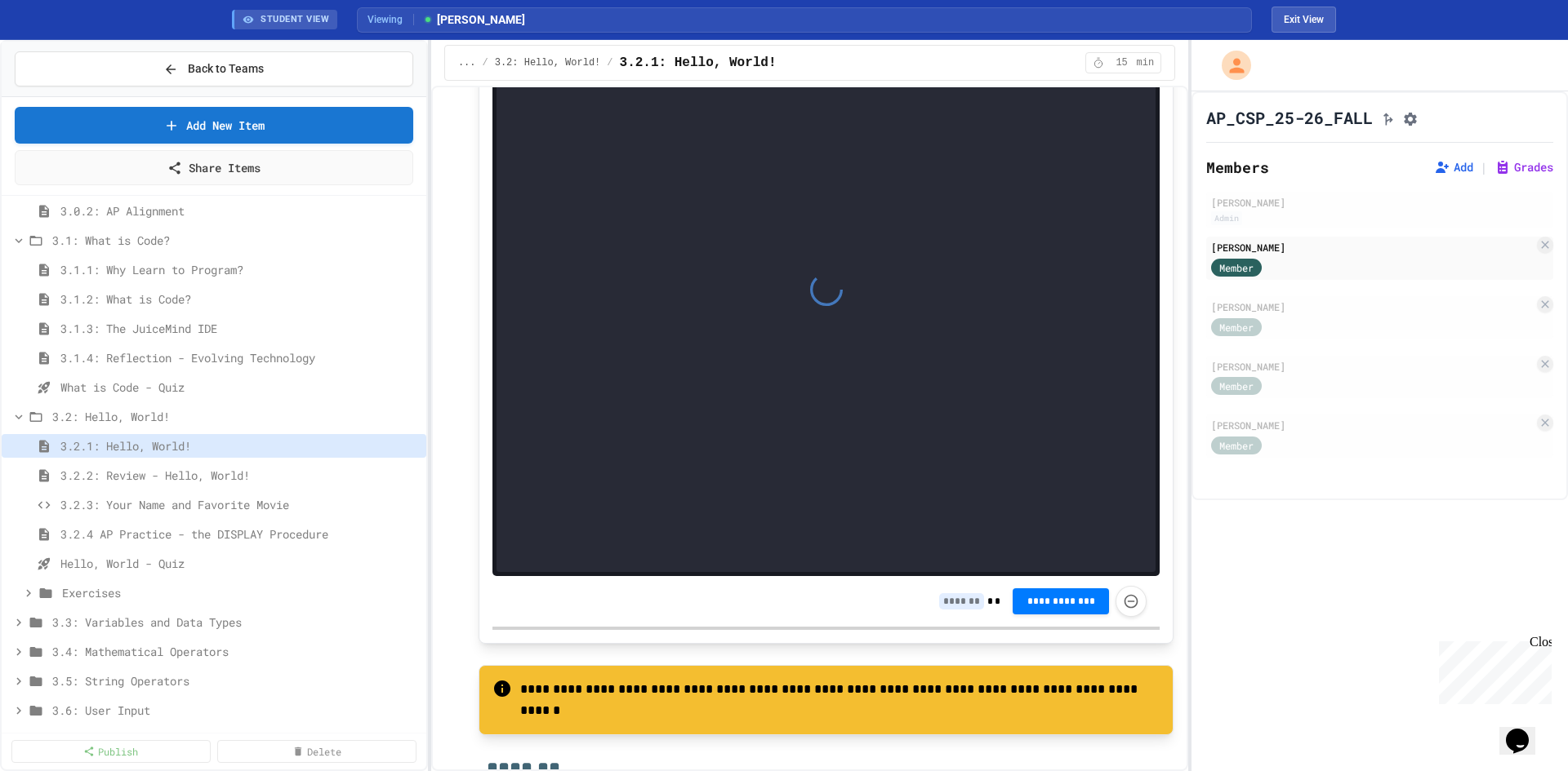
scroll to position [7918, 0]
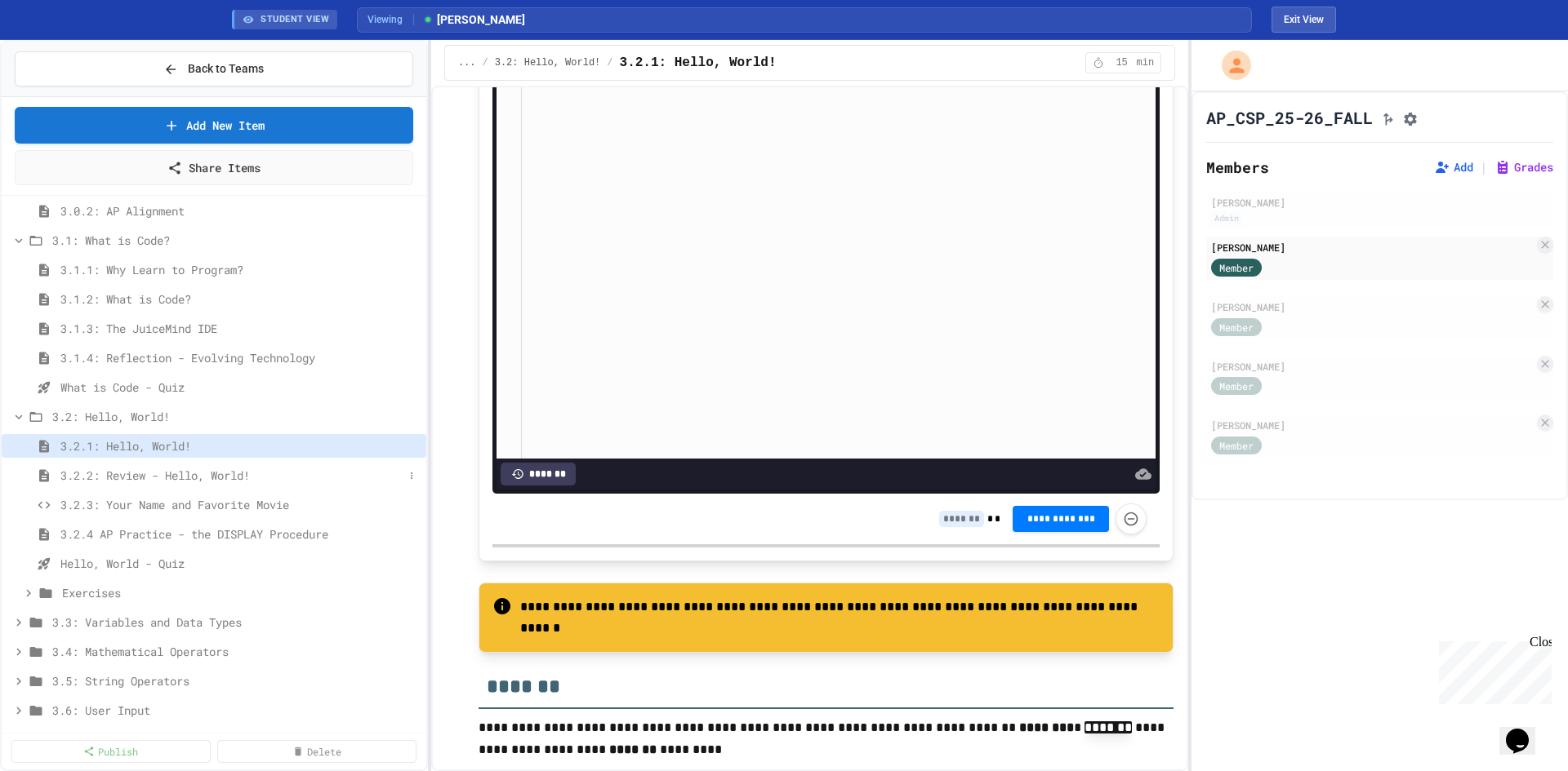
click at [223, 474] on span "3.2.2: Review - Hello, World!" at bounding box center [232, 475] width 343 height 17
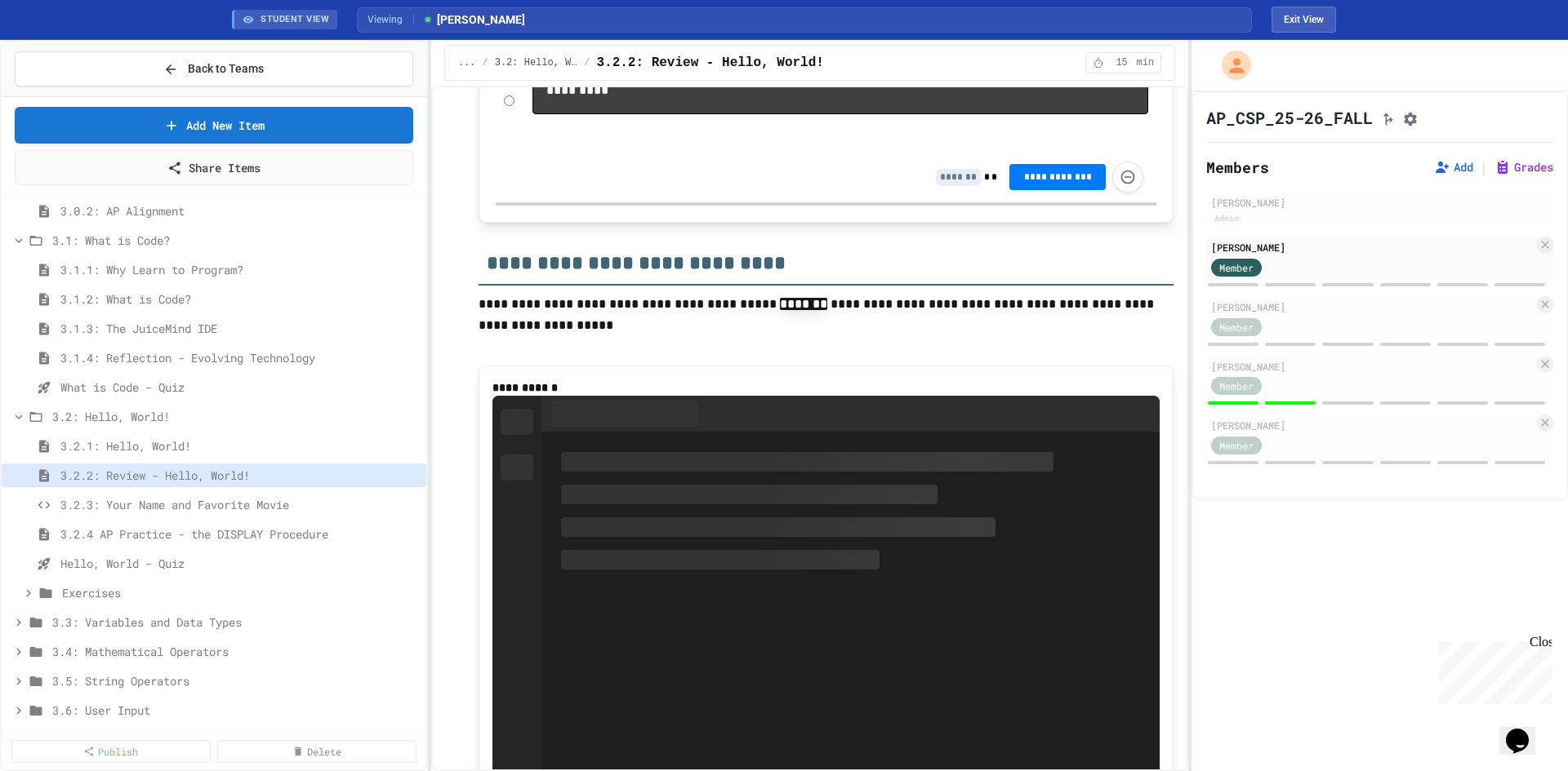
scroll to position [4163, 0]
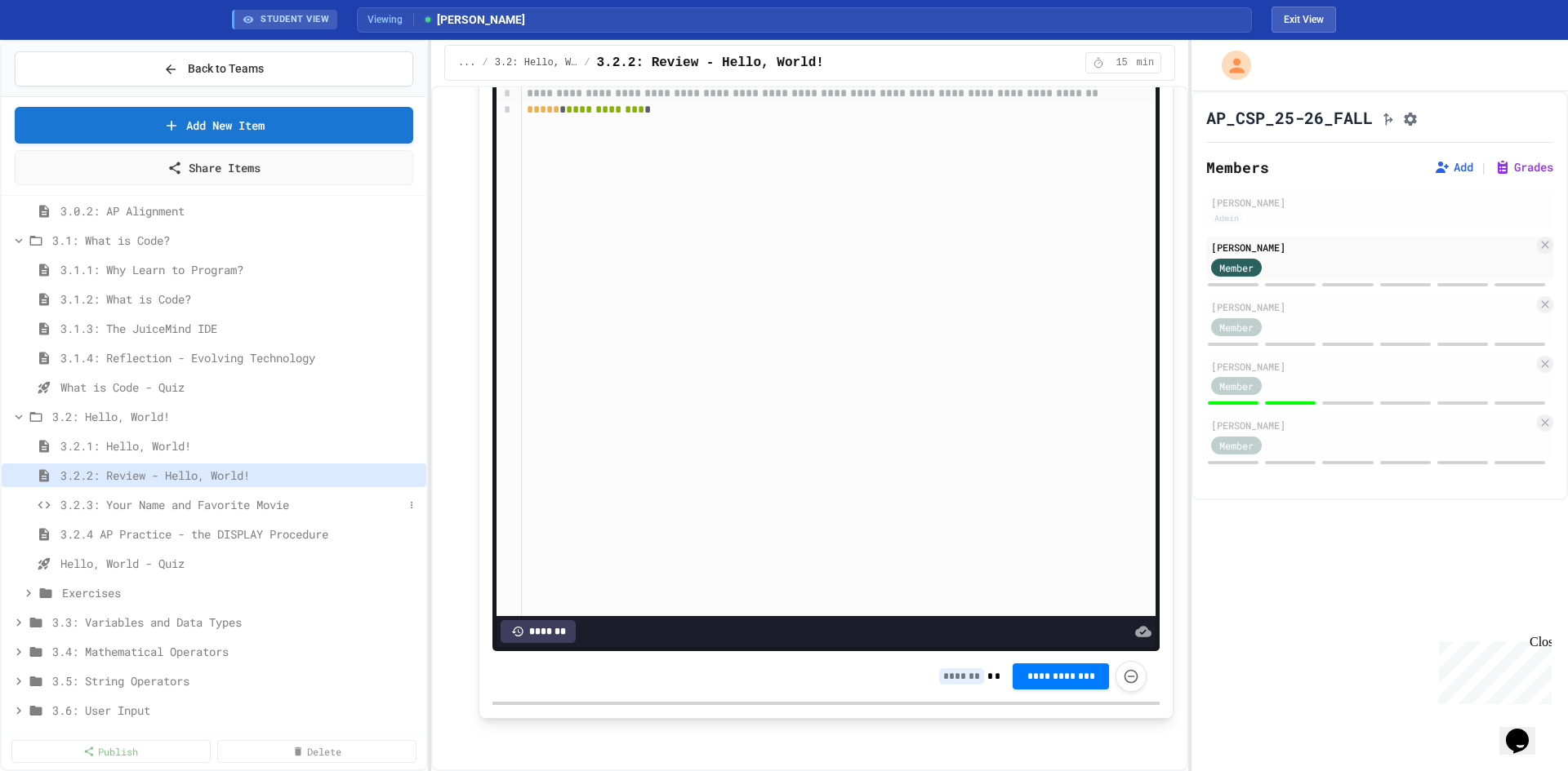
click at [336, 506] on span "3.2.3: Your Name and Favorite Movie" at bounding box center [232, 505] width 343 height 17
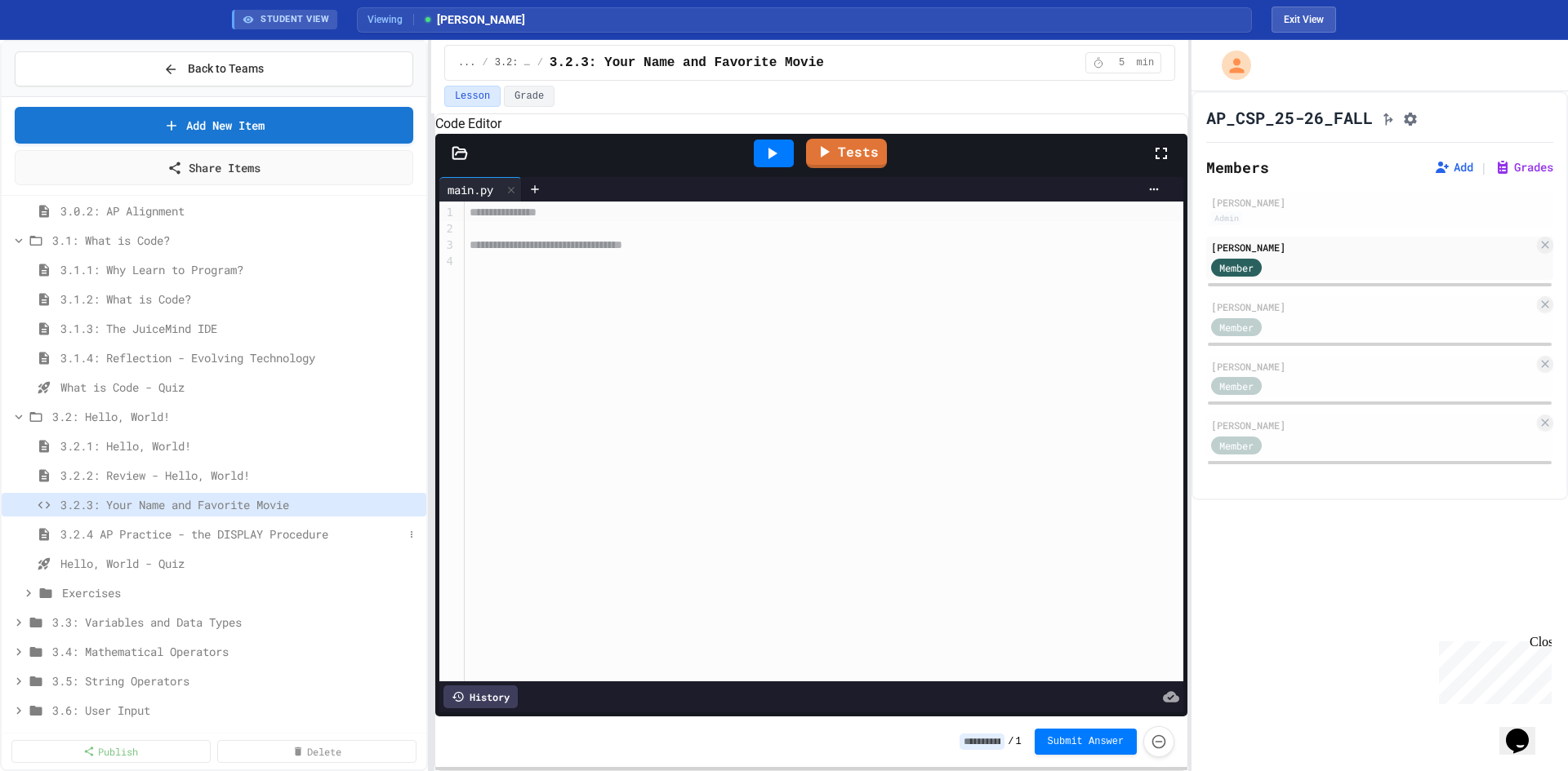
click at [315, 531] on span "3.2.4 AP Practice - the DISPLAY Procedure" at bounding box center [232, 534] width 343 height 17
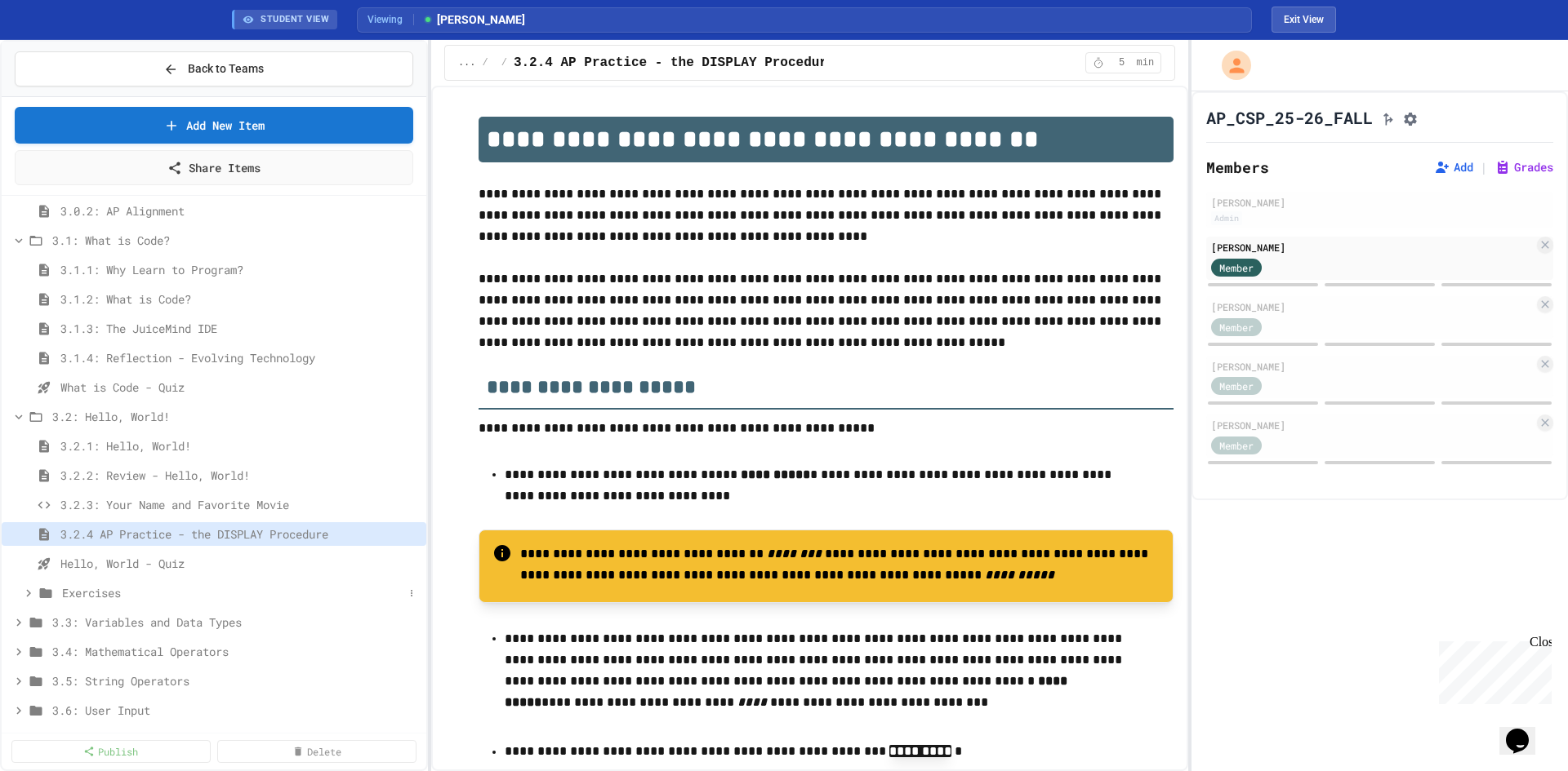
click at [162, 600] on span "Exercises" at bounding box center [233, 593] width 342 height 17
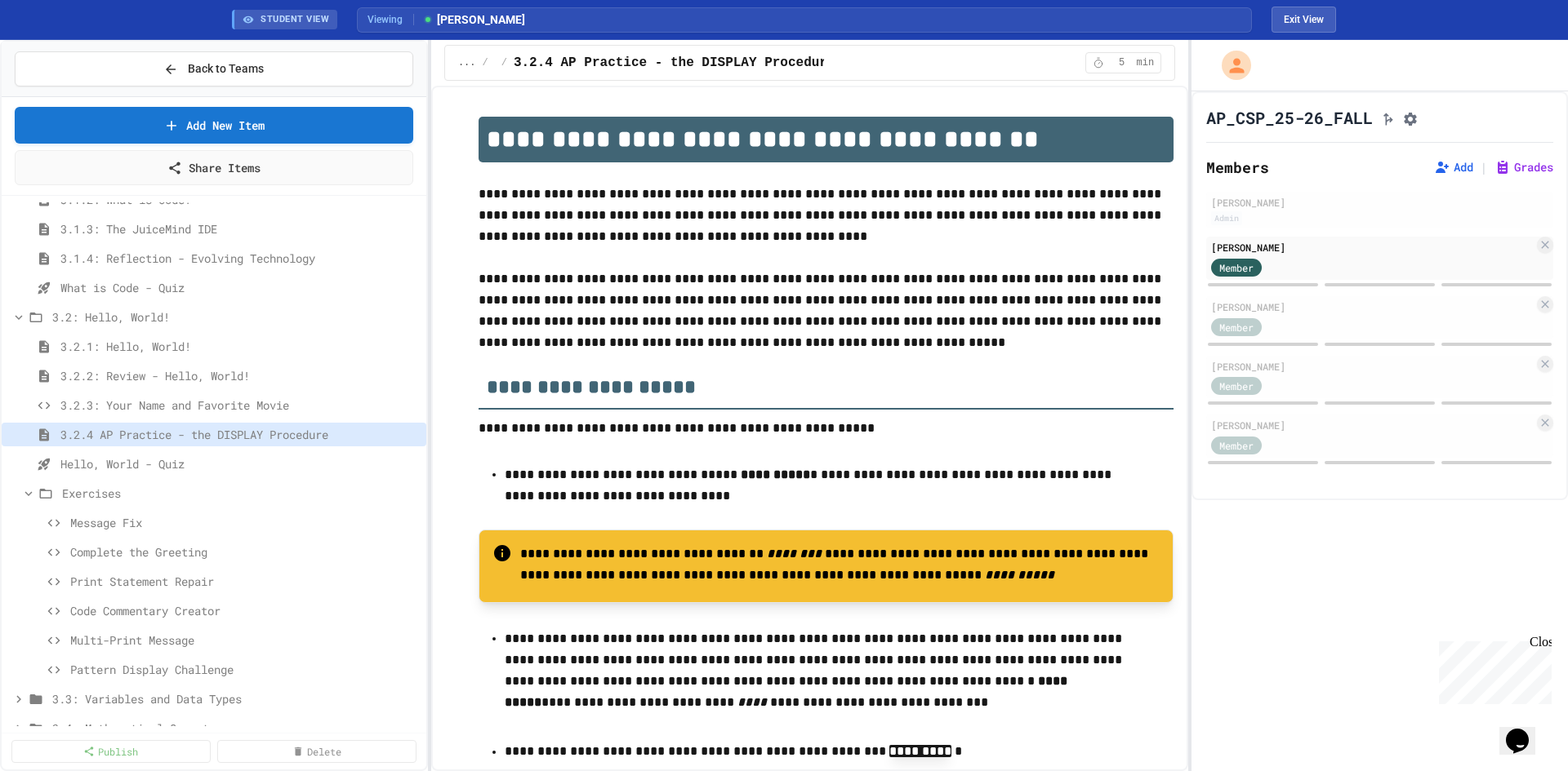
scroll to position [1061, 0]
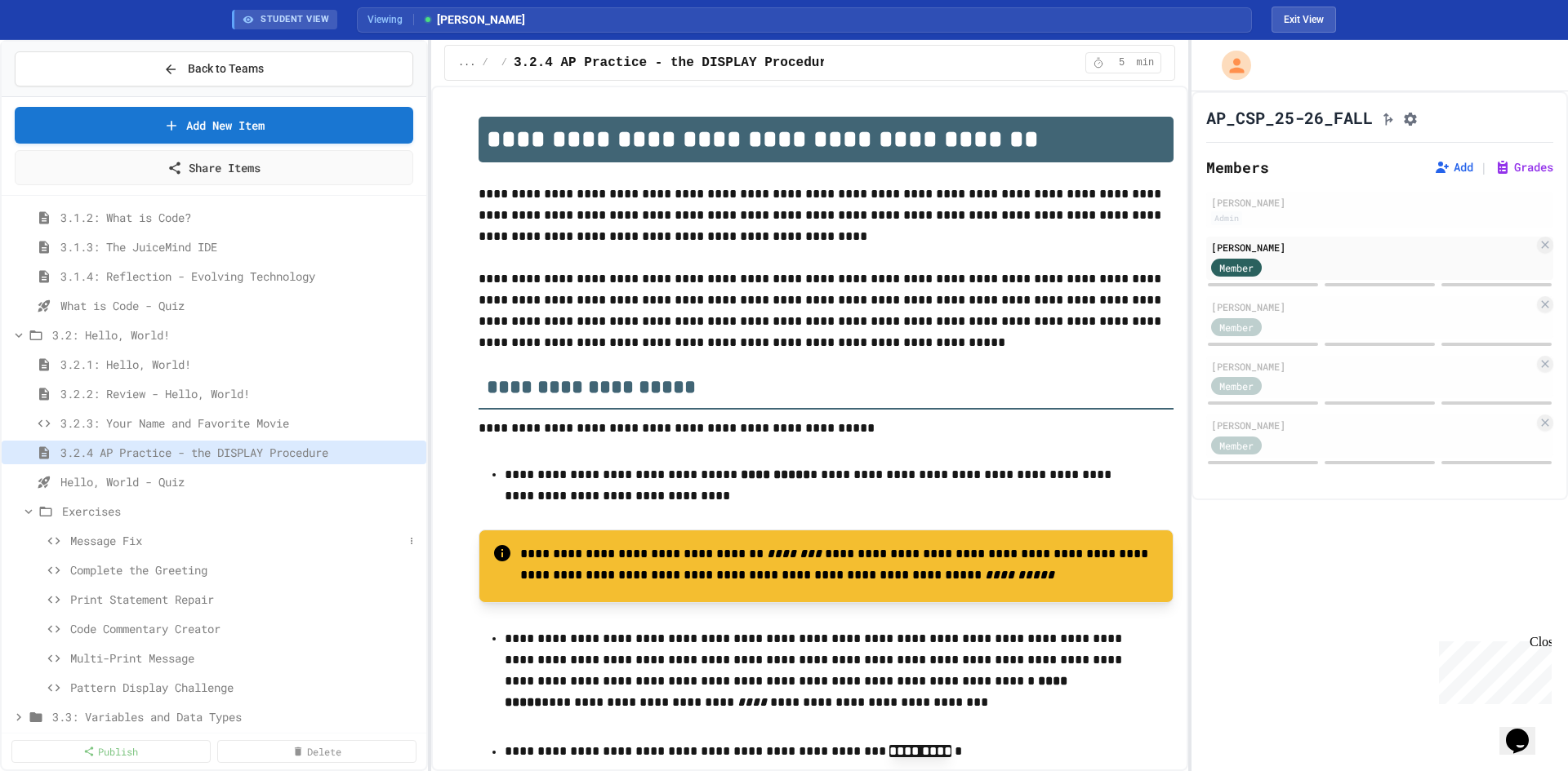
click at [169, 530] on div "Message Fix" at bounding box center [214, 541] width 425 height 23
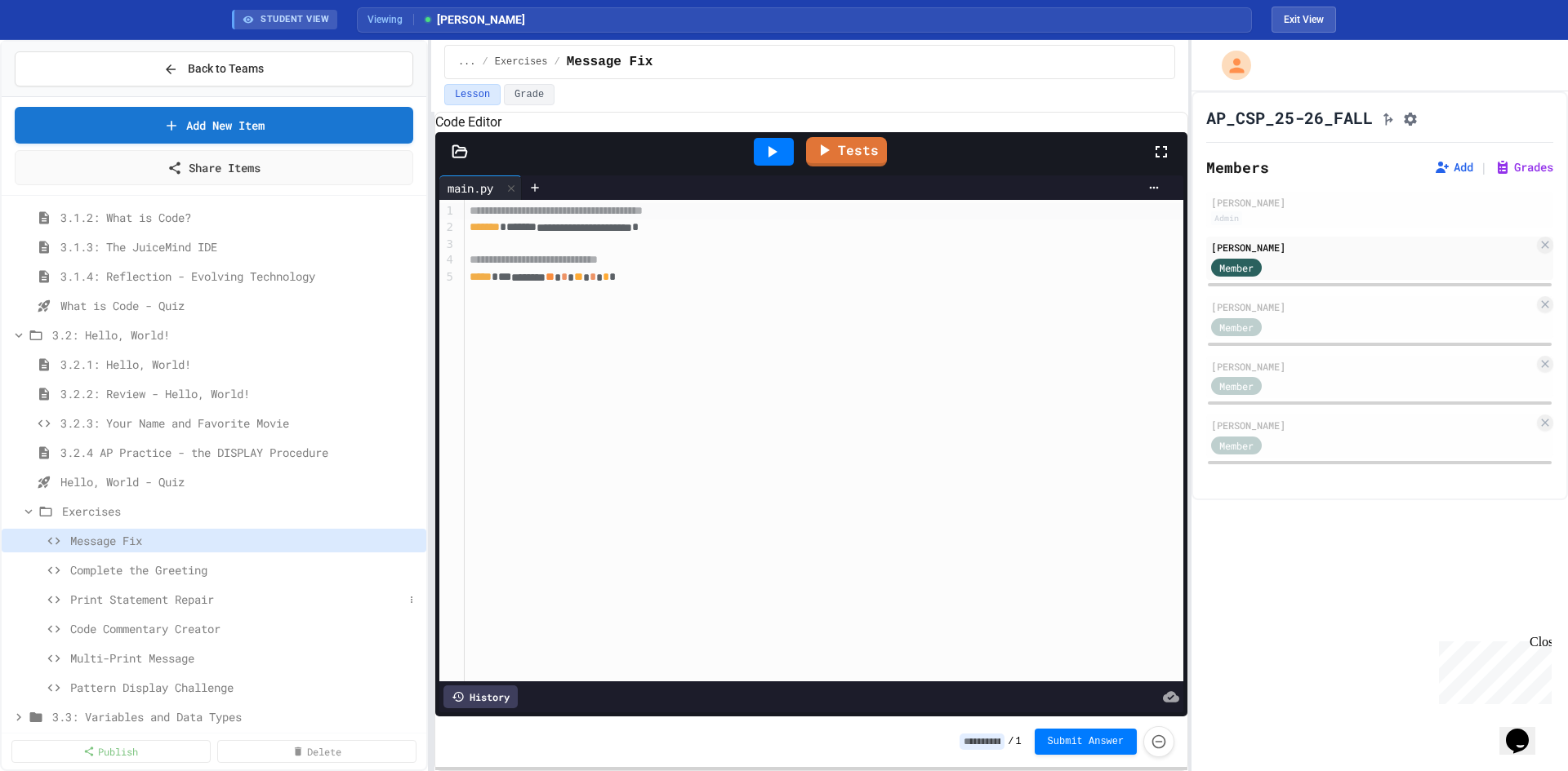
click at [224, 595] on span "Print Statement Repair" at bounding box center [237, 599] width 333 height 17
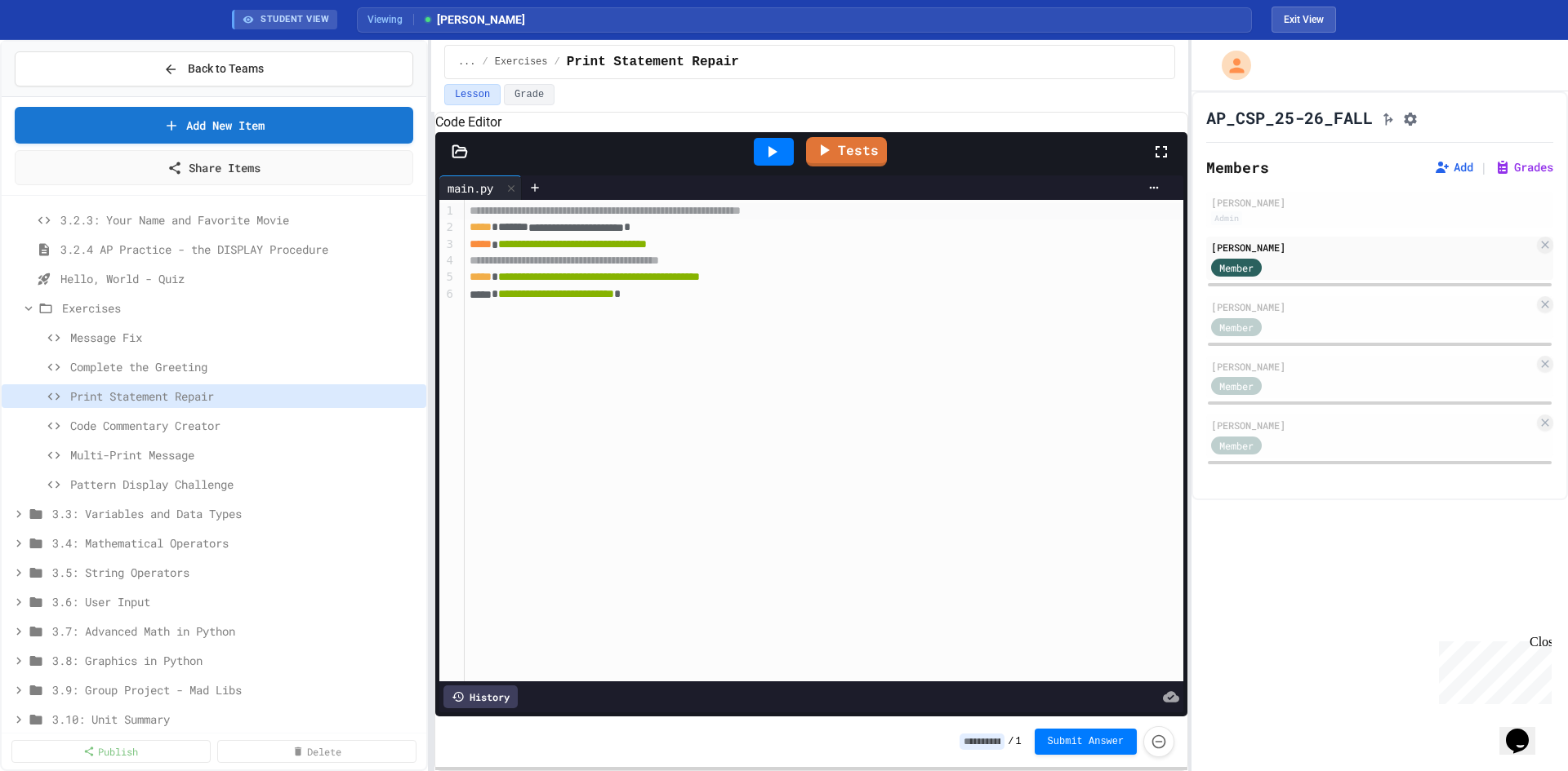
scroll to position [1306, 0]
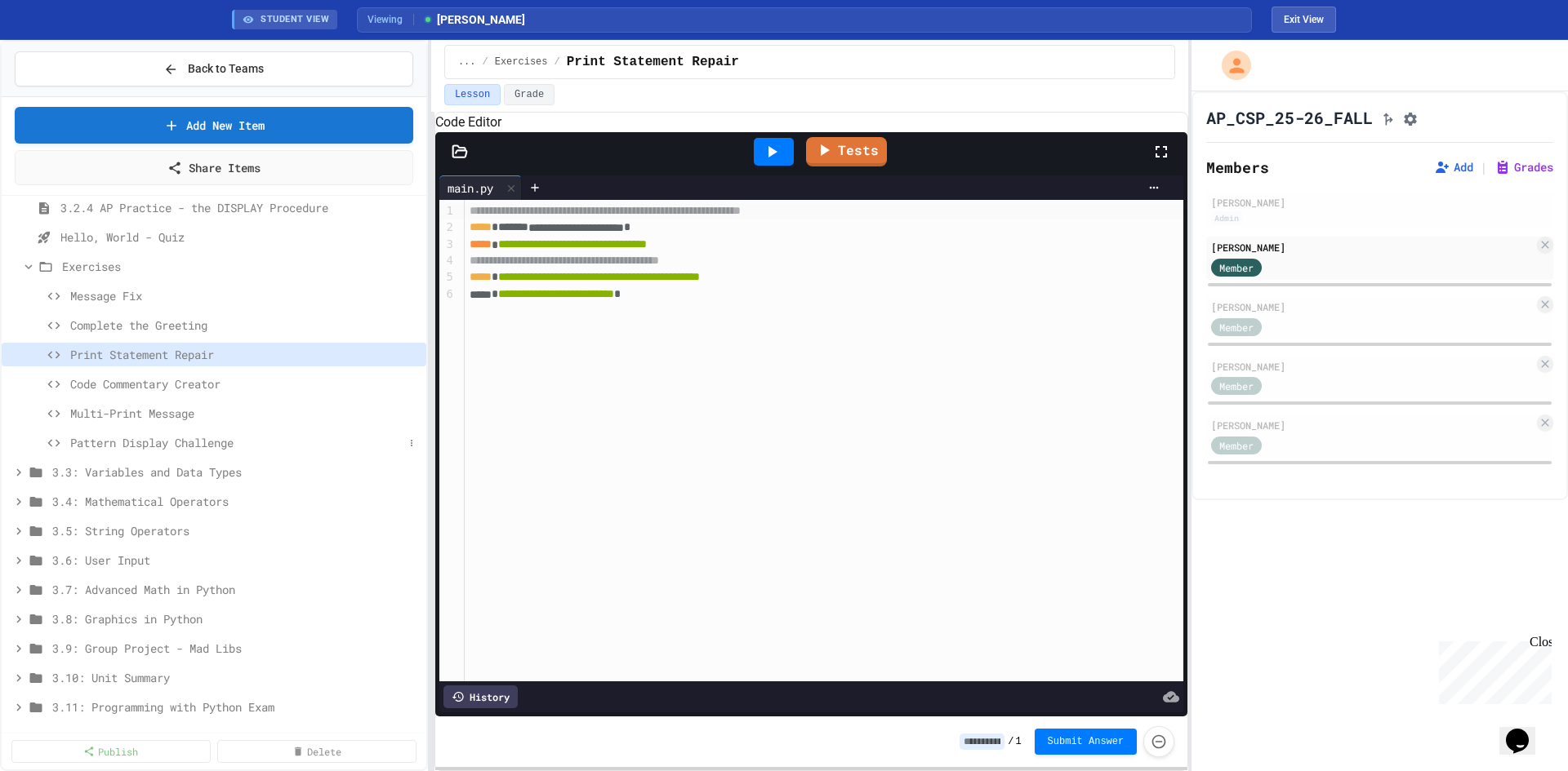
click at [190, 449] on span "Pattern Display Challenge" at bounding box center [237, 443] width 333 height 17
